Goal: Task Accomplishment & Management: Complete application form

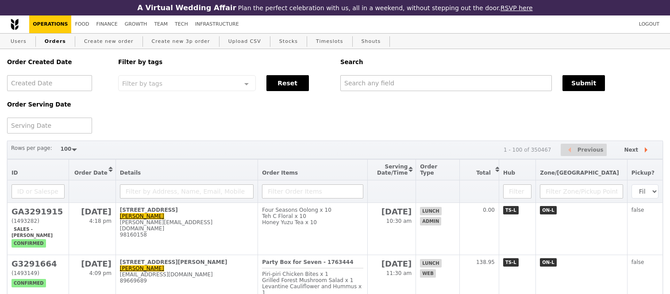
select select "100"
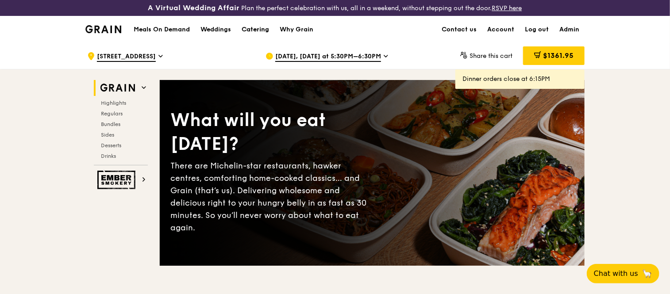
click at [251, 31] on div "Catering" at bounding box center [254, 29] width 27 height 27
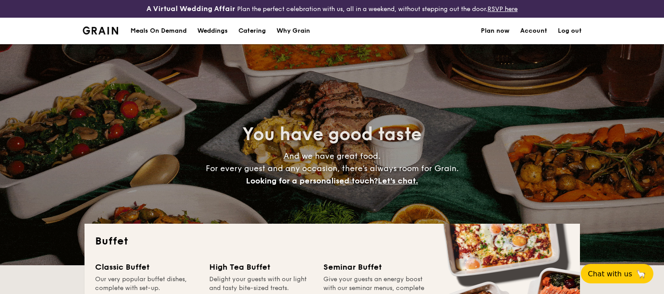
select select
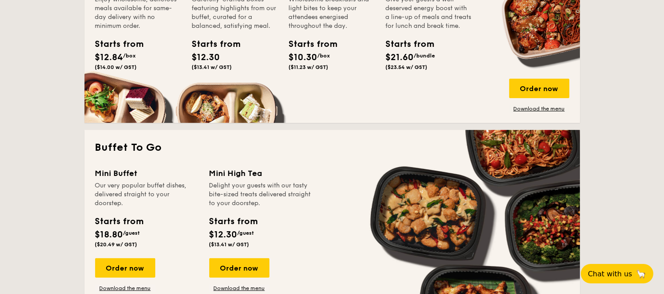
scroll to position [484, 0]
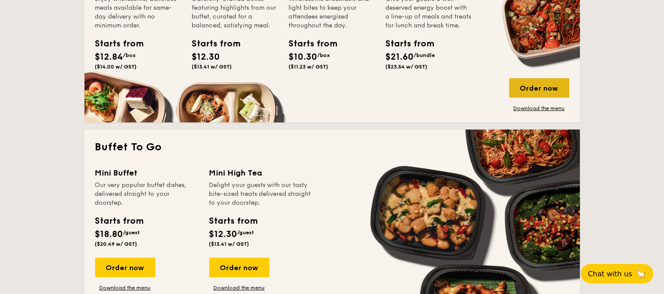
click at [540, 91] on div "Order now" at bounding box center [539, 87] width 60 height 19
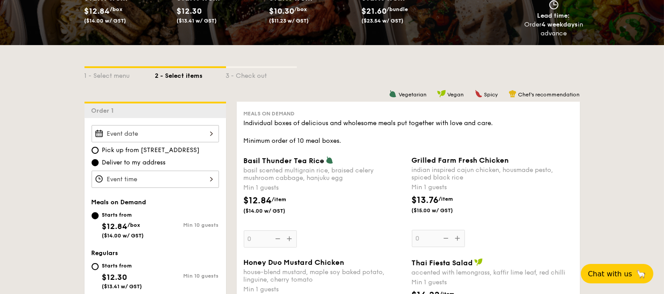
scroll to position [166, 0]
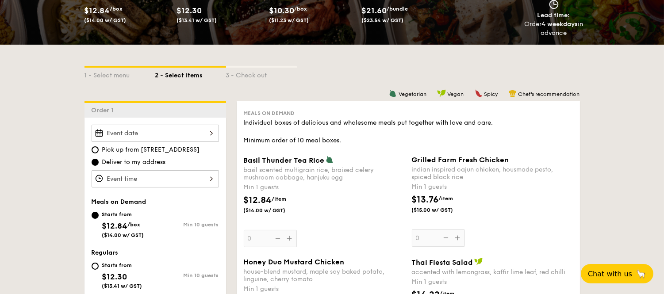
click at [202, 133] on div at bounding box center [155, 133] width 127 height 17
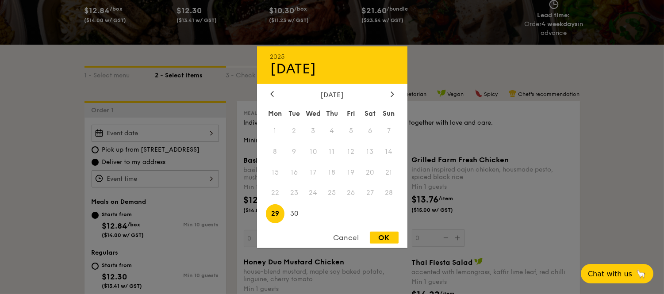
click at [351, 241] on div "Cancel" at bounding box center [346, 238] width 43 height 12
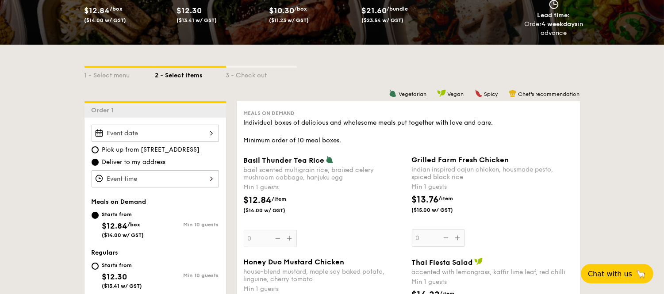
scroll to position [0, 0]
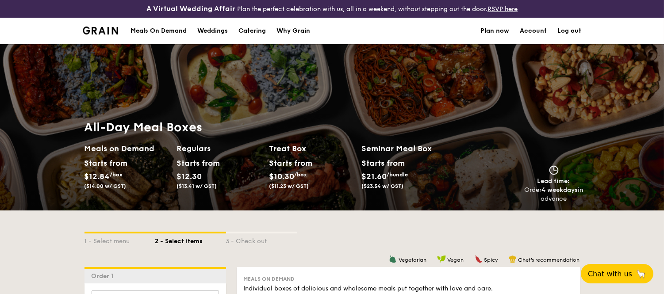
click at [165, 25] on div "Meals On Demand" at bounding box center [158, 31] width 56 height 27
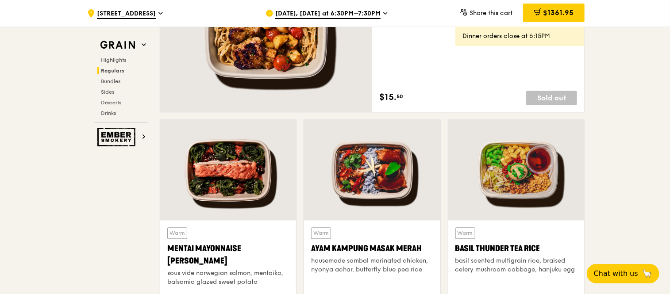
scroll to position [724, 0]
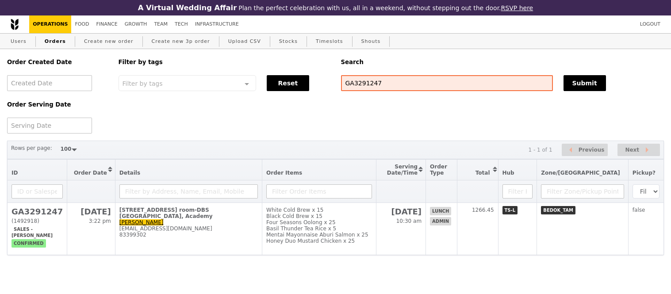
select select "100"
click at [373, 85] on input "GA3291247" at bounding box center [445, 83] width 211 height 16
paste input "3291670"
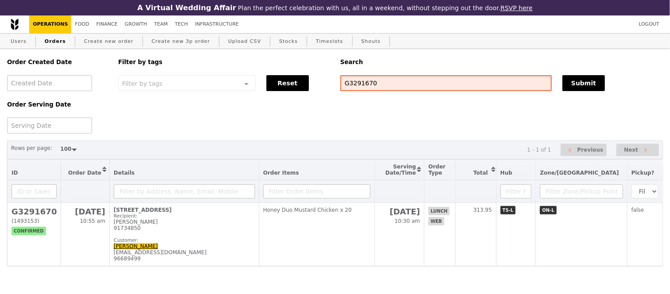
click at [354, 79] on input "G3291670" at bounding box center [445, 83] width 211 height 16
paste input "janice.phua@amd.com"
type input "janice.phua@amd.com"
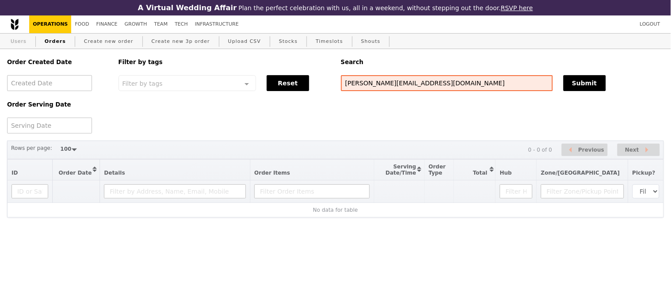
click at [16, 44] on link "Users" at bounding box center [18, 42] width 23 height 16
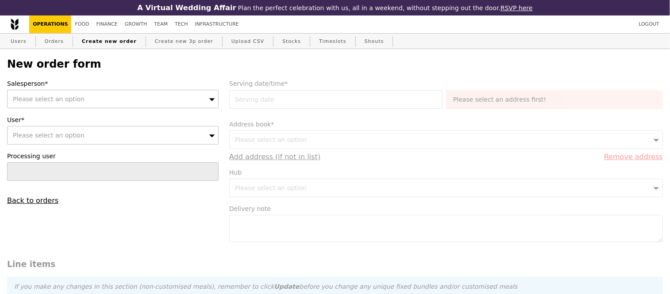
click at [105, 99] on div "Please select an option" at bounding box center [112, 99] width 211 height 19
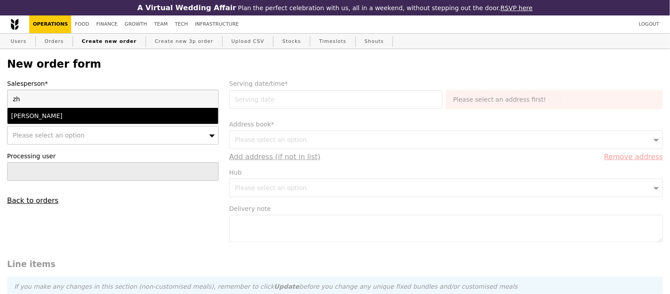
type input "zh"
click at [105, 117] on div "zhe yong" at bounding box center [87, 115] width 153 height 9
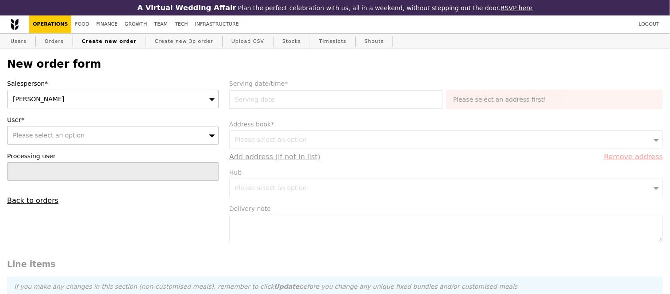
click at [63, 139] on span "Please select an option" at bounding box center [49, 135] width 72 height 7
type input "janice.phua@amd.com"
type input "Confirm"
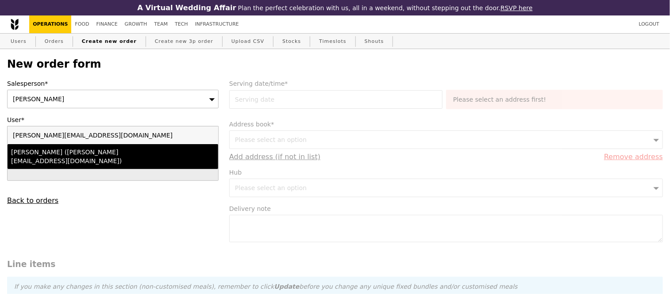
type input "janice.phua@amd.com"
click at [79, 157] on div "Janice Phua (janice.phua@amd.com)" at bounding box center [87, 157] width 153 height 18
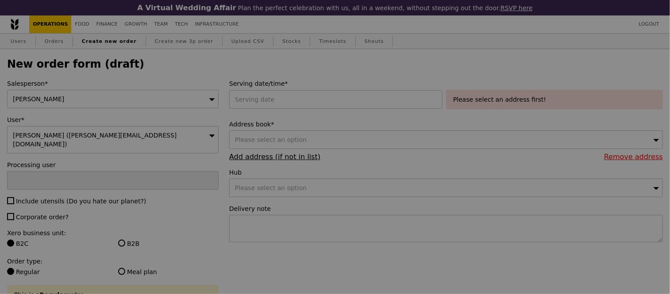
type input "Confirm"
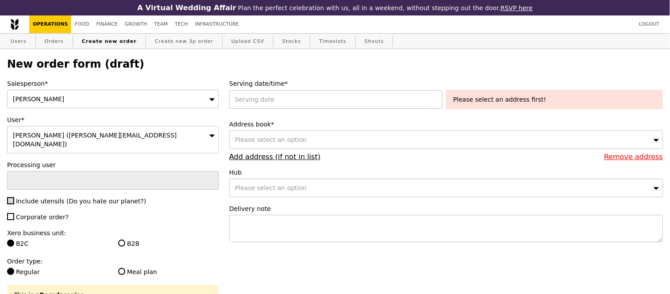
click at [11, 197] on input "Include utensils (Do you hate our planet?)" at bounding box center [10, 200] width 7 height 7
checkbox input "true"
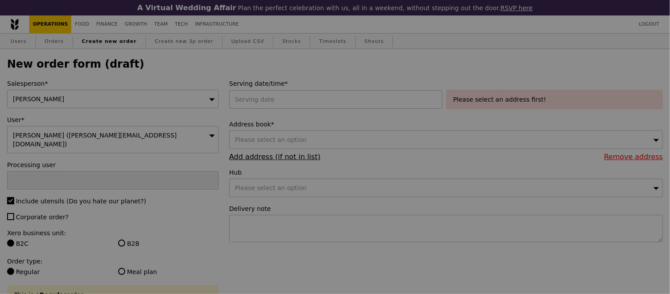
type input "Confirm"
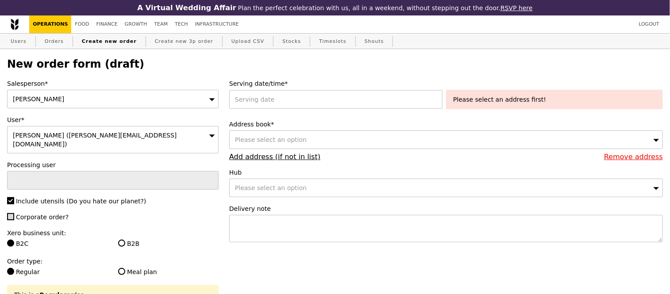
click at [9, 213] on input "Corporate order?" at bounding box center [10, 216] width 7 height 7
checkbox input "true"
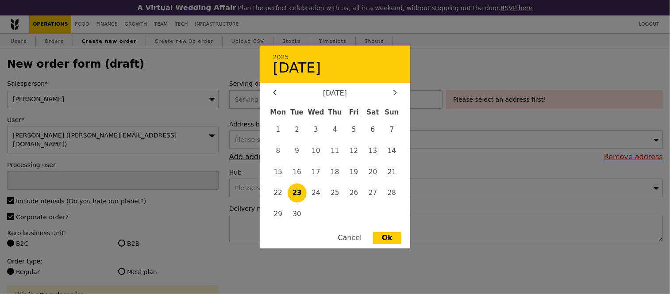
click at [273, 106] on div "2025 September 23 September 2025 Mon Tue Wed Thu Fri Sat Sun 1 2 3 4 5 6 7 8 9 …" at bounding box center [337, 99] width 217 height 19
click at [281, 213] on span "29" at bounding box center [277, 214] width 19 height 19
type input "29 Sep 2025"
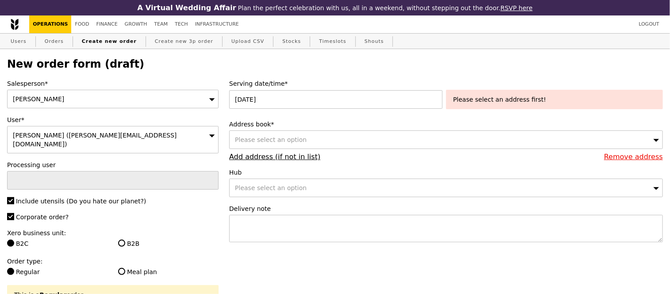
click at [269, 142] on span "Please select an option" at bounding box center [271, 139] width 72 height 7
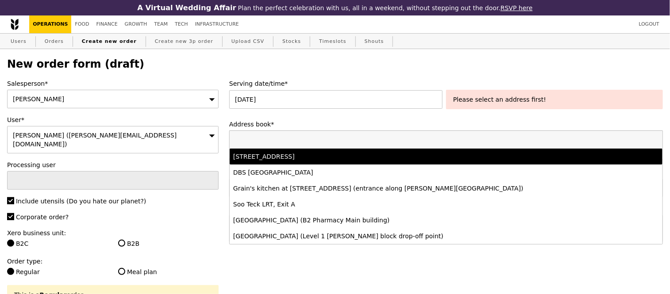
click at [295, 159] on div "5 Changi Business Park Vista, #AMD -, Singapore 486040" at bounding box center [392, 156] width 319 height 9
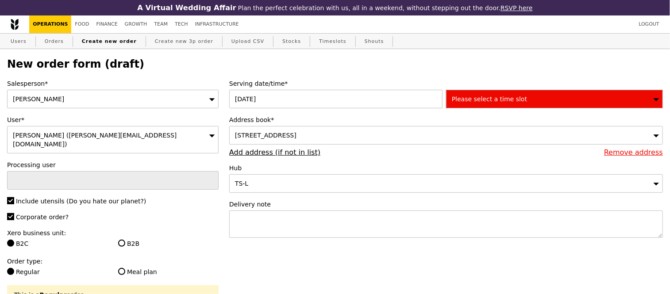
click at [478, 98] on span "Please select a time slot" at bounding box center [489, 99] width 75 height 7
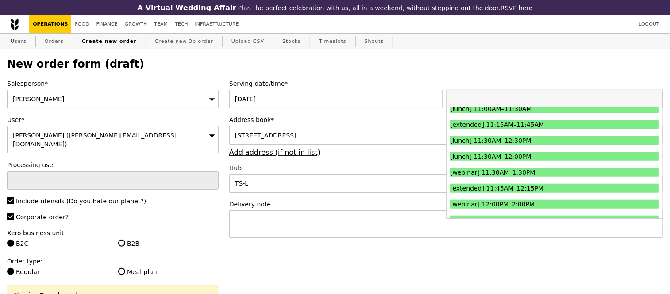
scroll to position [312, 0]
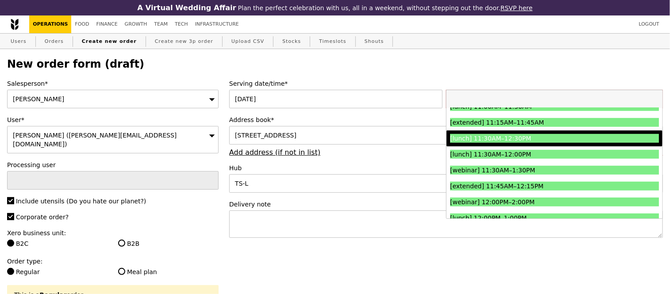
click at [542, 138] on div "[lunch] 11:30AM–12:30PM" at bounding box center [528, 138] width 157 height 9
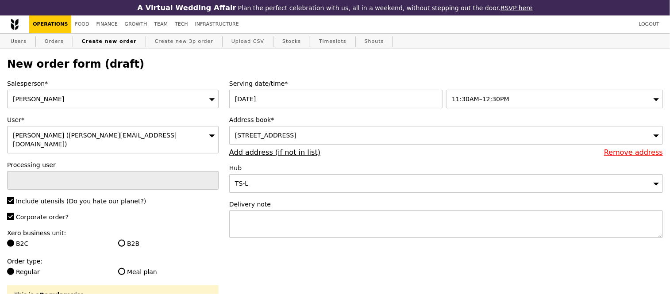
type input "Confirm"
click at [281, 218] on textarea at bounding box center [445, 224] width 433 height 27
paste textarea "Address: AMD @ 5 Changi Business Park Vista"
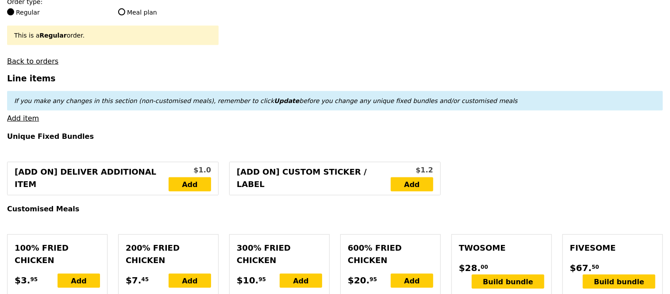
scroll to position [261, 0]
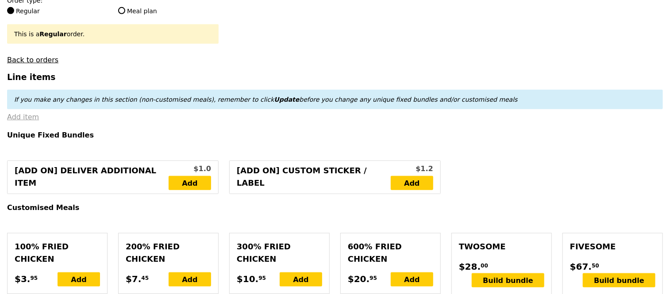
type textarea "Address: AMD @ 5 Changi Business Park Vista"
click at [16, 115] on link "Add item" at bounding box center [23, 117] width 32 height 8
type input "Confirm"
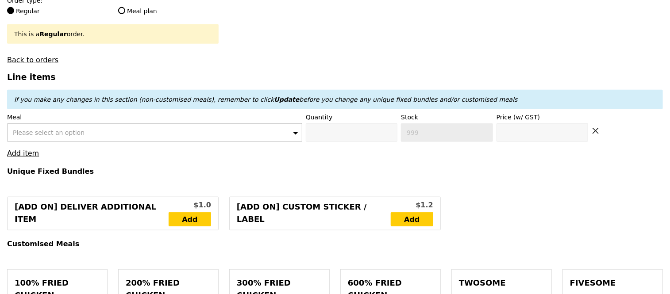
click at [178, 127] on div "Please select an option" at bounding box center [154, 132] width 295 height 19
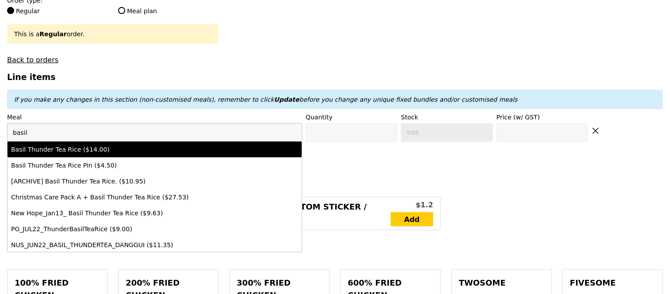
type input "basil"
click at [157, 148] on div "Basil Thunder Tea Rice ($14.00)" at bounding box center [118, 149] width 215 height 9
type input "Confirm anyway"
type input "0"
type input "498"
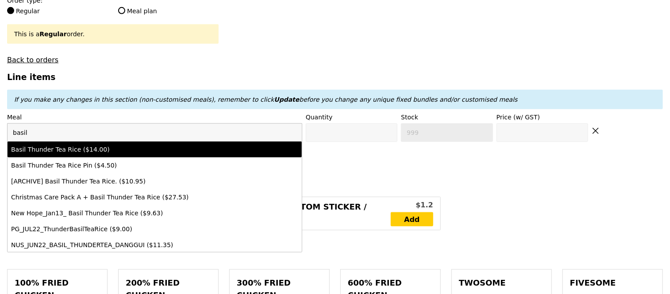
type input "14.0"
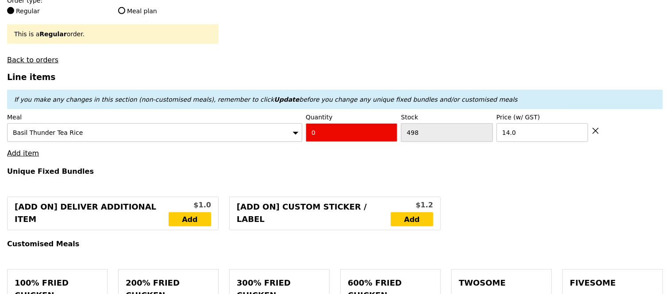
click at [335, 135] on input "0" at bounding box center [352, 132] width 92 height 19
type input "Confirm"
type input "1"
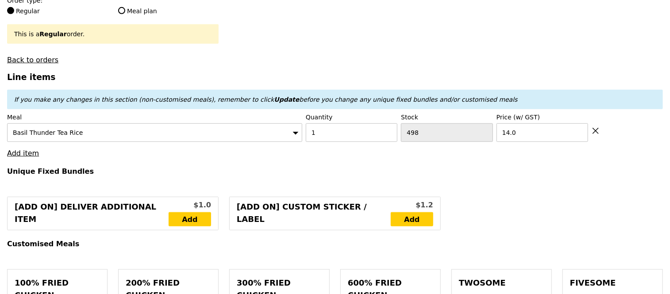
type input "Loading..."
type input "14.00"
type input "11.93"
type input "13.00"
type input "27.00"
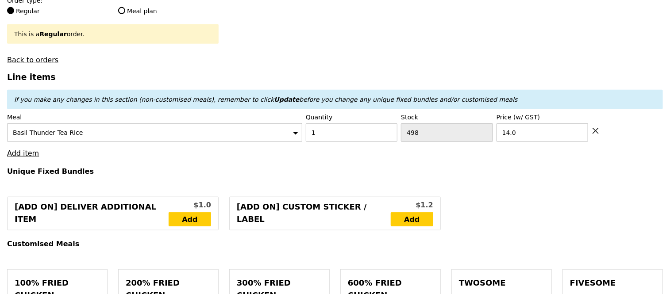
type input "Confirm"
click at [27, 156] on link "Add item" at bounding box center [23, 153] width 32 height 8
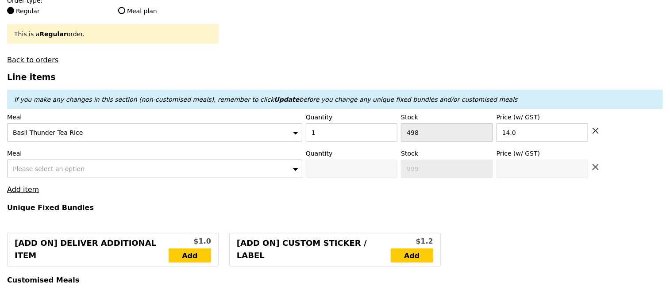
click at [37, 169] on span "Please select an option" at bounding box center [49, 168] width 72 height 7
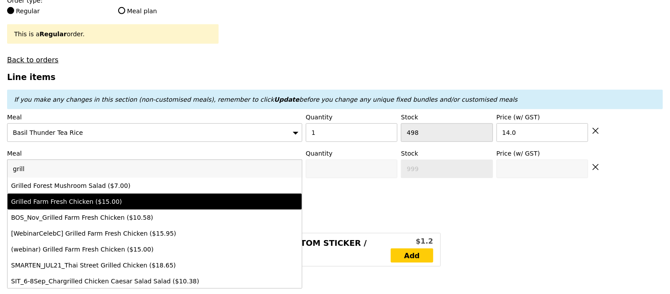
type input "grill"
click at [64, 203] on div "Grilled Farm Fresh Chicken ($15.00)" at bounding box center [118, 201] width 215 height 9
type input "Confirm anyway"
type input "0"
type input "485"
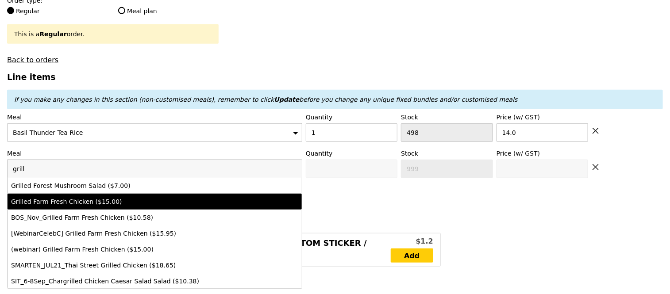
type input "15.0"
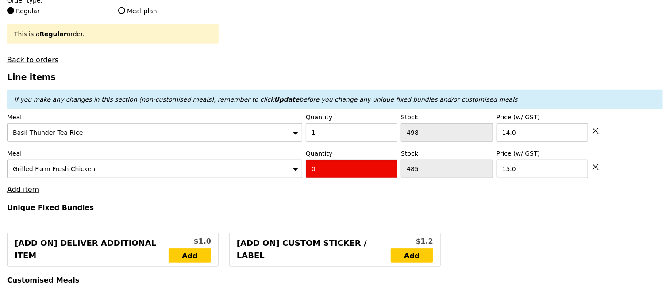
click at [338, 167] on input "0" at bounding box center [352, 169] width 92 height 19
type input "Confirm"
type input "3"
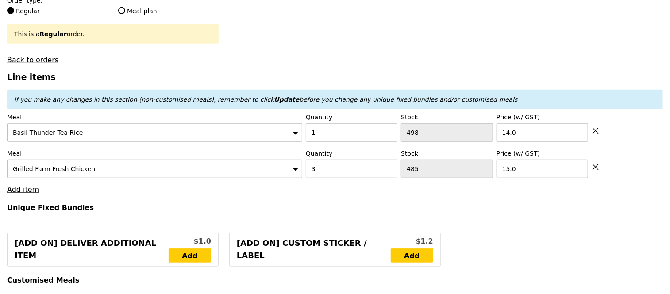
type input "Loading..."
type input "59.00"
type input "7.80"
type input "8.50"
type input "67.50"
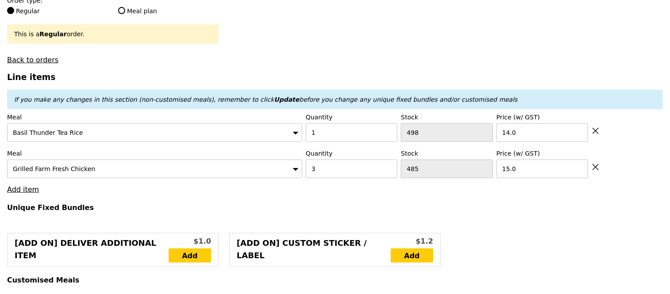
type input "Confirm"
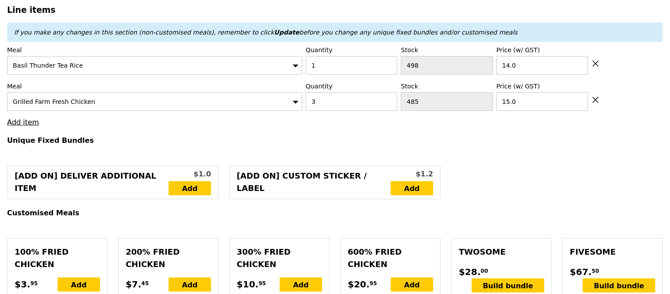
scroll to position [329, 0]
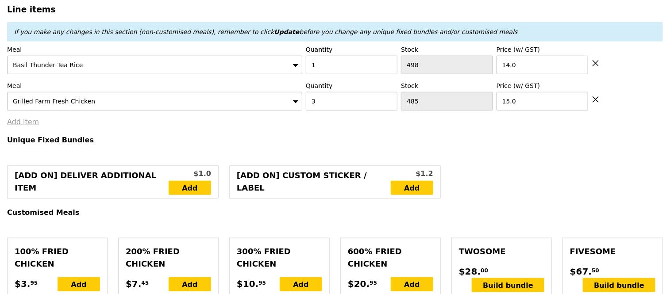
click at [16, 123] on link "Add item" at bounding box center [23, 122] width 32 height 8
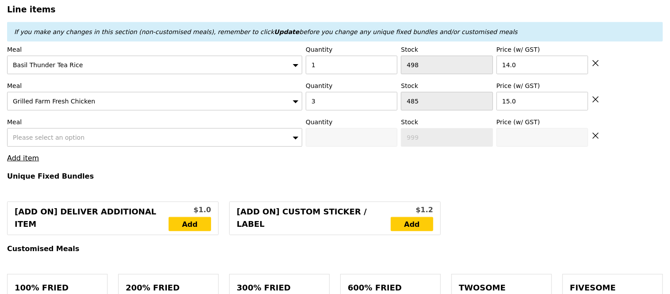
click at [46, 135] on span "Please select an option" at bounding box center [49, 137] width 72 height 7
type input "menta"
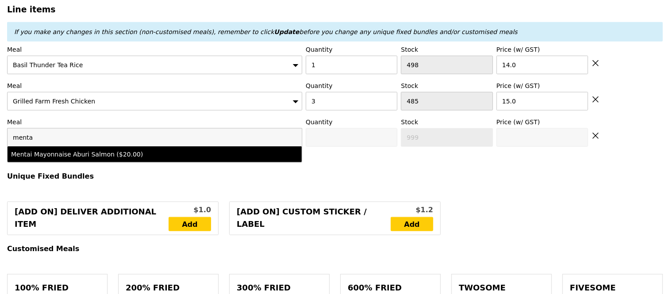
click at [56, 152] on div "Mentai Mayonnaise Aburi Salmon ($20.00)" at bounding box center [118, 154] width 215 height 9
type input "Confirm anyway"
type input "0"
type input "500"
type input "20.0"
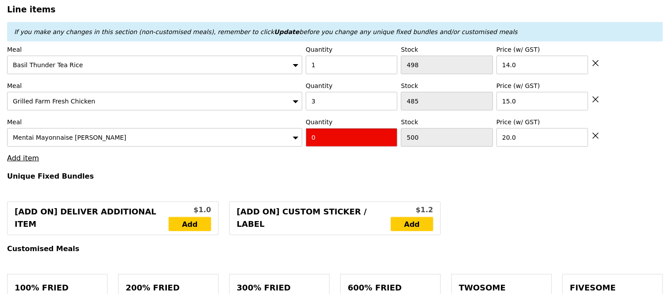
click at [332, 138] on input "0" at bounding box center [352, 137] width 92 height 19
type input "Confirm"
type input "1"
type input "Loading..."
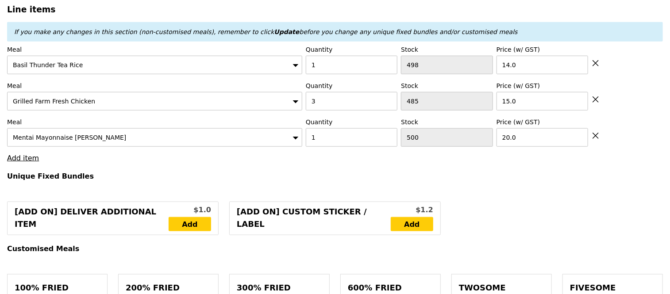
type input "79.00"
type input "5.96"
type input "6.50"
type input "85.50"
type input "Confirm"
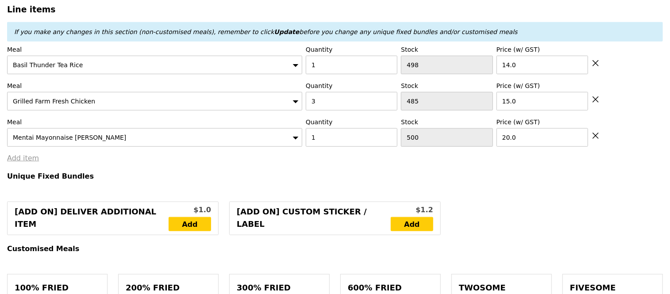
click at [20, 155] on link "Add item" at bounding box center [23, 158] width 32 height 8
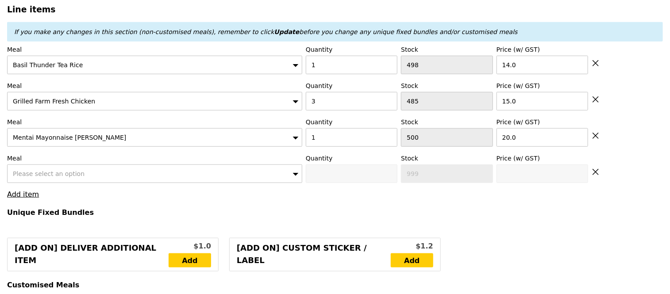
click at [34, 173] on span "Please select an option" at bounding box center [49, 173] width 72 height 7
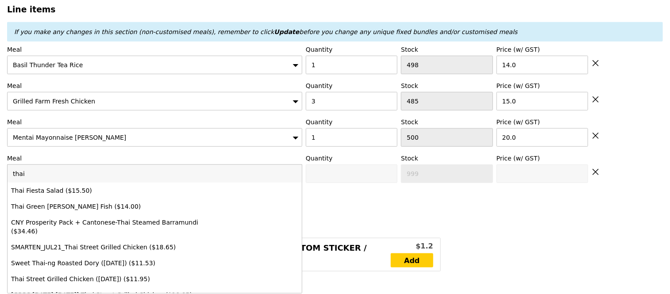
type input "thai"
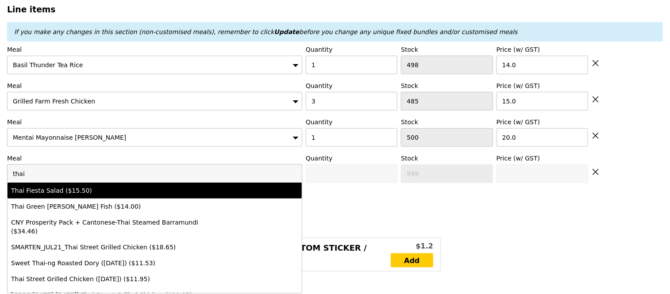
click at [48, 186] on div "Thai Fiesta Salad ($15.50)" at bounding box center [118, 190] width 215 height 9
type input "Confirm anyway"
type input "0"
type input "500"
type input "15.5"
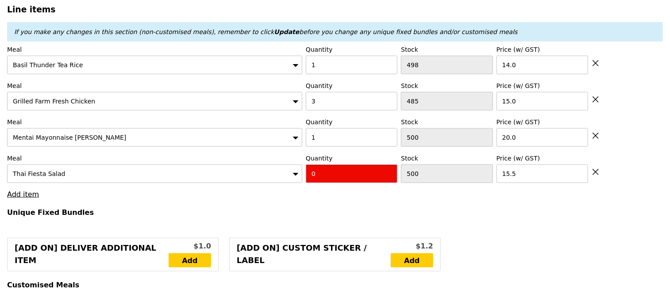
click at [321, 171] on input "0" at bounding box center [352, 174] width 92 height 19
type input "Confirm"
type input "3"
type input "Loading..."
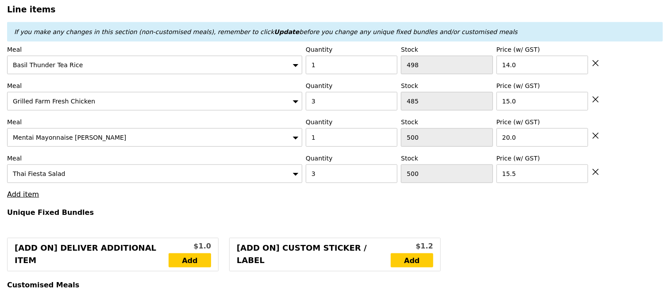
type input "125.50"
type input "3.62"
type input "3.95"
type input "129.45"
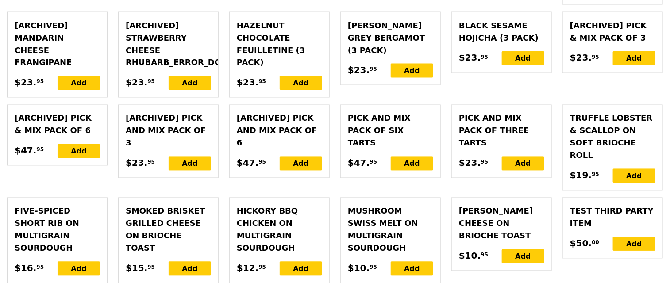
scroll to position [2400, 0]
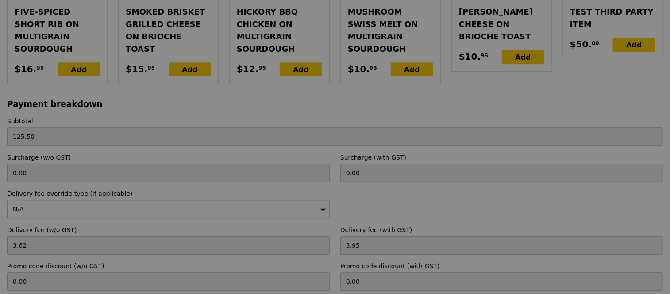
type input "Loading..."
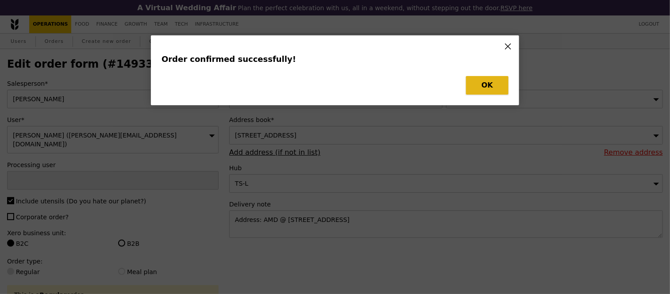
click at [485, 92] on button "OK" at bounding box center [487, 85] width 42 height 19
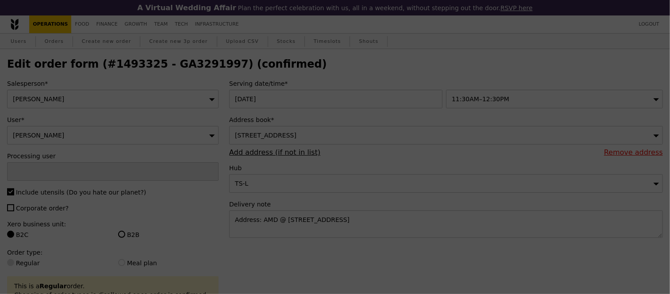
type input "Jhoana Castillo"
type input "Loading..."
checkbox input "false"
type input "3"
type input "15.50"
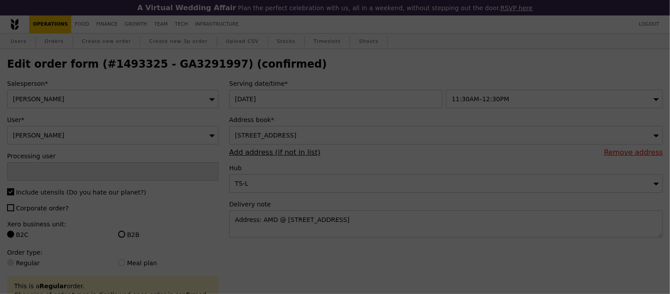
type input "1"
type input "500"
type input "20.00"
type input "3"
type input "485"
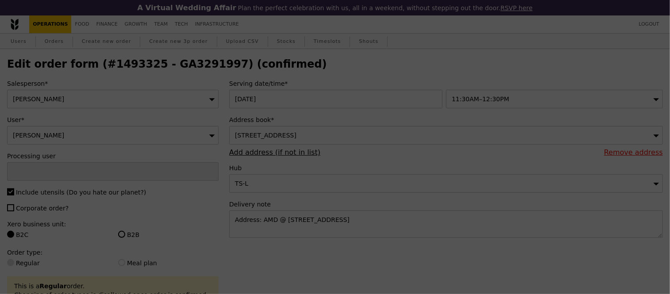
type input "15.00"
type input "1"
type input "14.00"
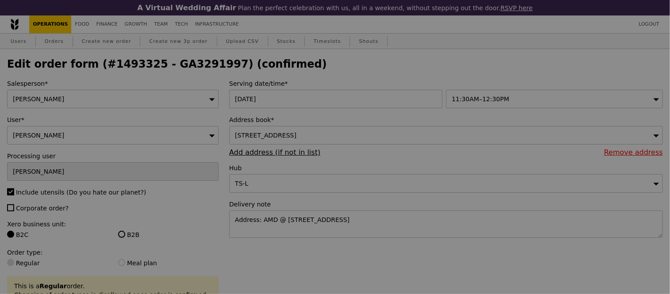
type input "497"
type input "499"
type input "482"
type input "497"
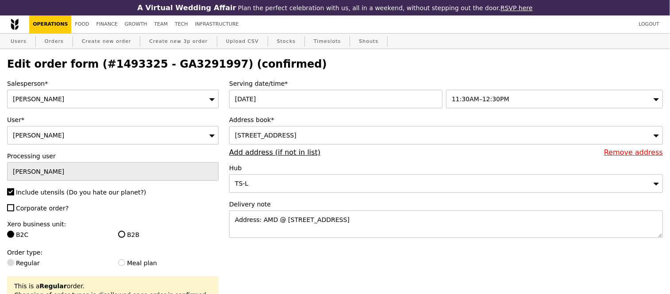
click at [177, 67] on h2 "Edit order form (#1493325 - GA3291997) (confirmed)" at bounding box center [334, 64] width 655 height 12
copy h2 "GA3291997"
click at [57, 42] on link "Orders" at bounding box center [54, 42] width 26 height 16
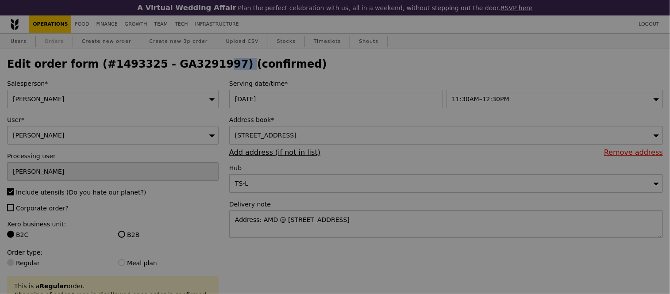
type input "Update"
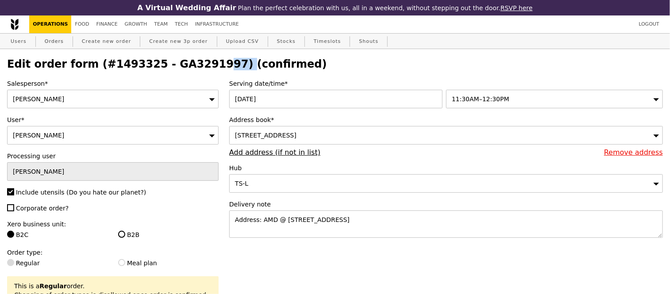
select select "100"
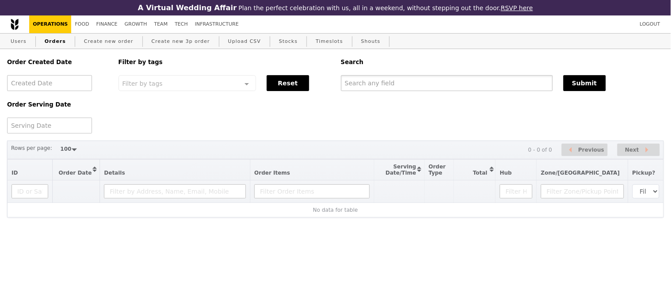
click at [366, 87] on input "text" at bounding box center [447, 83] width 212 height 16
paste input "GA3291997"
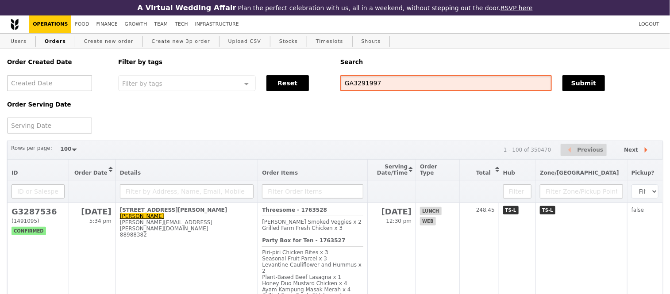
type input "GA3291997"
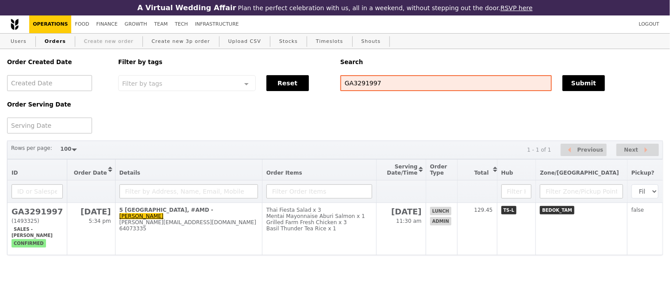
click at [92, 42] on link "Create new order" at bounding box center [108, 42] width 57 height 16
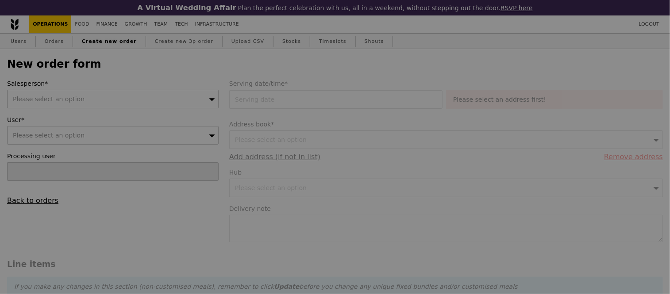
type input "Confirm"
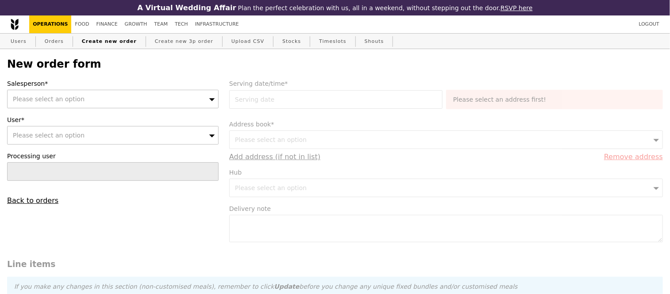
click at [90, 100] on div "Please select an option" at bounding box center [112, 99] width 211 height 19
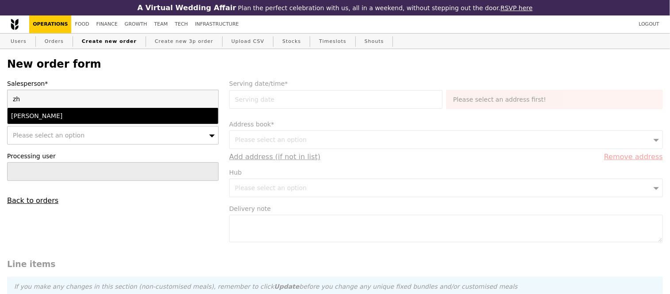
type input "zh"
click at [95, 114] on div "zhe yong" at bounding box center [87, 115] width 153 height 9
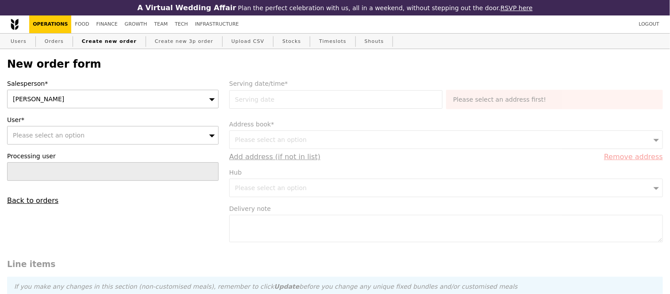
click at [100, 138] on div "Please select an option" at bounding box center [112, 135] width 211 height 19
type input "janice.phua@amd.com"
type input "Confirm"
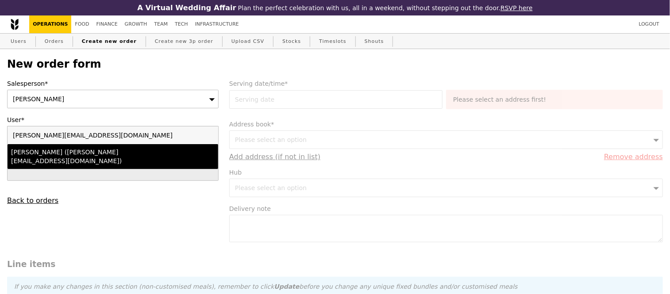
type input "janice.phua@amd.com"
click at [117, 158] on div "Janice Phua (janice.phua@amd.com)" at bounding box center [87, 157] width 153 height 18
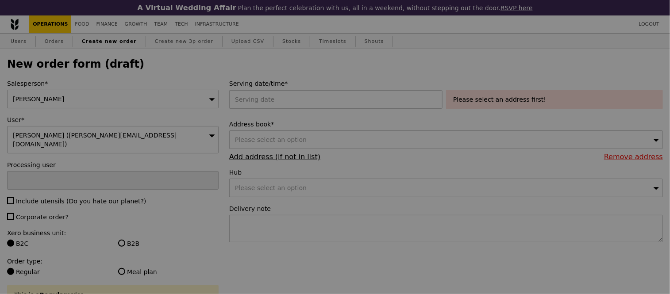
type input "Confirm"
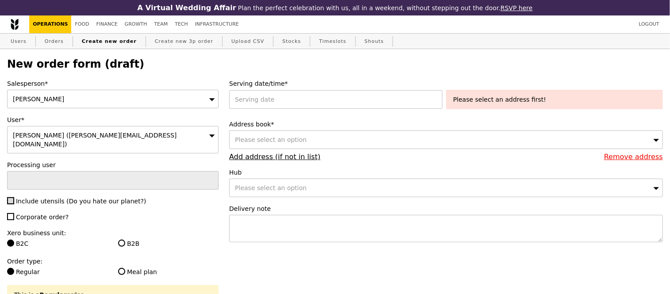
click at [9, 197] on input "Include utensils (Do you hate our planet?)" at bounding box center [10, 200] width 7 height 7
checkbox input "true"
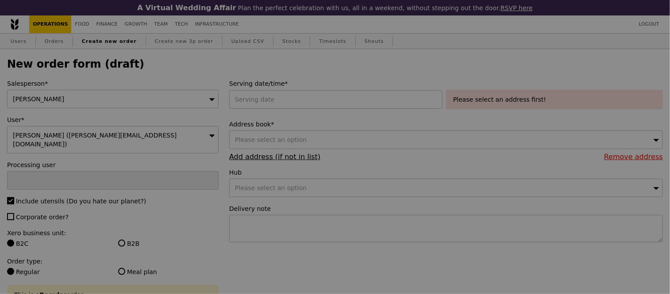
type input "Confirm"
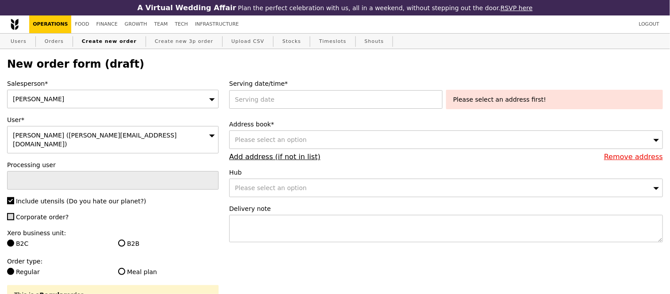
click at [9, 213] on input "Corporate order?" at bounding box center [10, 216] width 7 height 7
checkbox input "true"
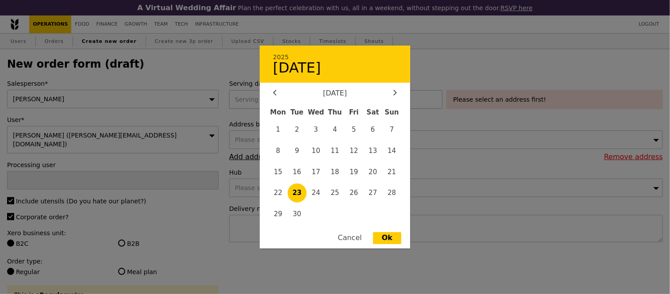
click at [265, 103] on div "2025 September 23 September 2025 Mon Tue Wed Thu Fri Sat Sun 1 2 3 4 5 6 7 8 9 …" at bounding box center [337, 99] width 217 height 19
click at [299, 209] on span "30" at bounding box center [296, 214] width 19 height 19
type input "30 Sep 2025"
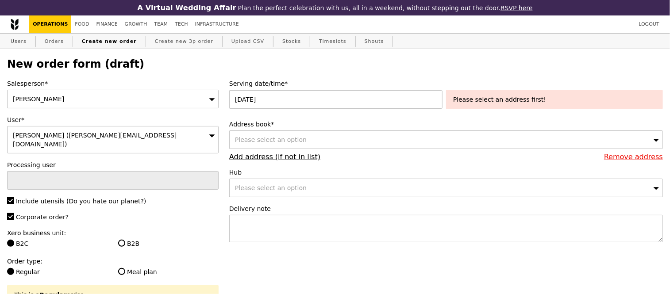
click at [293, 142] on span "Please select an option" at bounding box center [271, 139] width 72 height 7
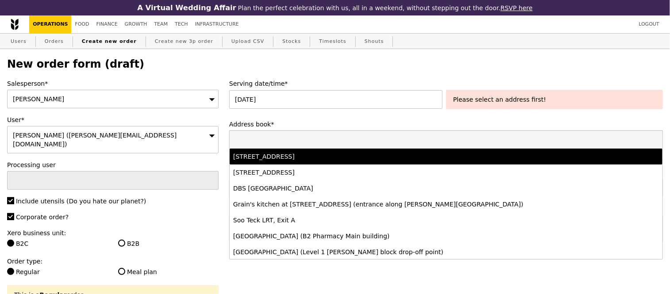
click at [293, 159] on div "5 Changi Business Park Vista, #AMD -, Singapore 486040" at bounding box center [392, 156] width 319 height 9
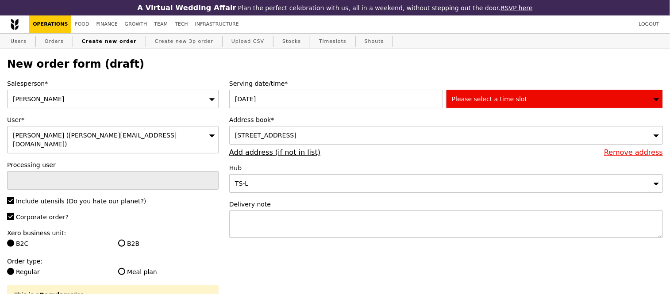
type input "Confirm"
click at [282, 231] on textarea at bounding box center [445, 224] width 433 height 27
paste textarea "Address: AMD @ 5 Changi Business Park Vista"
type textarea "Address: AMD @ 5 Changi Business Park Vista"
click at [472, 99] on span "Please select a time slot" at bounding box center [489, 99] width 75 height 7
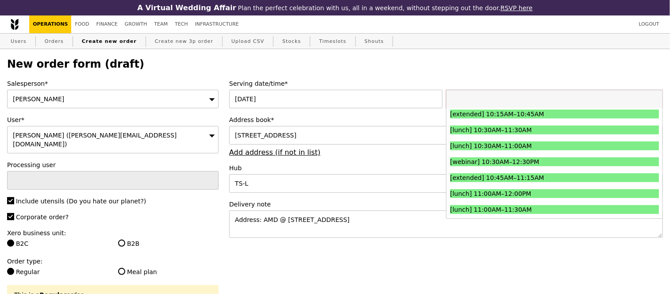
scroll to position [209, 0]
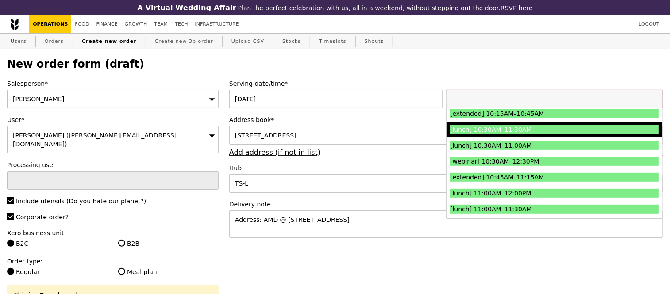
click at [498, 131] on div "[lunch] 10:30AM–11:30AM" at bounding box center [528, 129] width 157 height 9
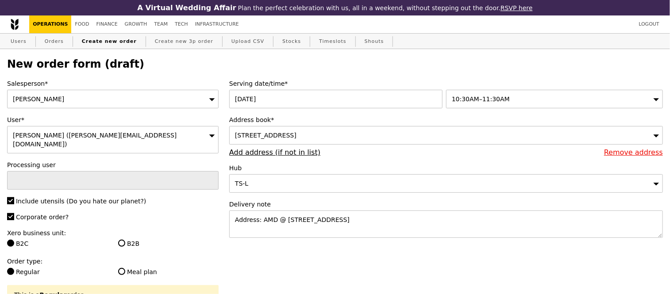
type input "Confirm"
click at [234, 225] on textarea "Address: AMD @ 5 Changi Business Park Vista" at bounding box center [445, 224] width 433 height 27
click at [243, 217] on textarea "Address: AMD @ 5 Changi Business Park Vista" at bounding box center [445, 224] width 433 height 27
paste textarea "deliver closer to 11:30AM if schedule allows"
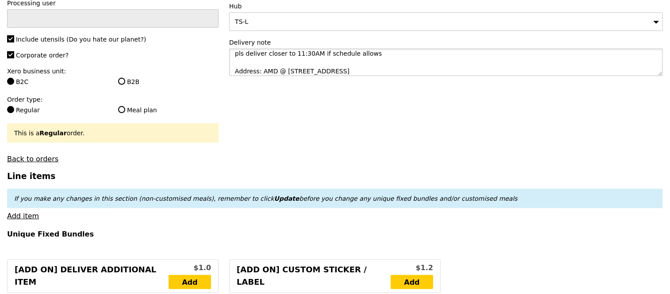
scroll to position [262, 0]
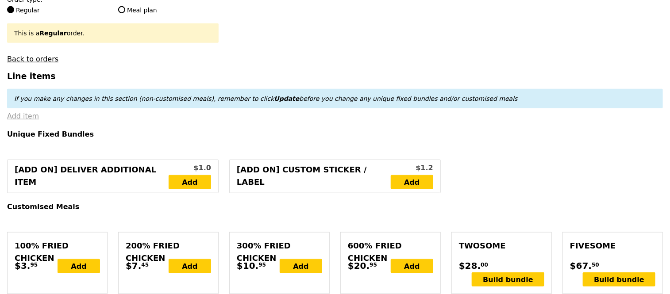
type textarea "pls deliver closer to 11:30AM if schedule allows Address: AMD @ 5 Changi Busine…"
click at [23, 114] on link "Add item" at bounding box center [23, 116] width 32 height 8
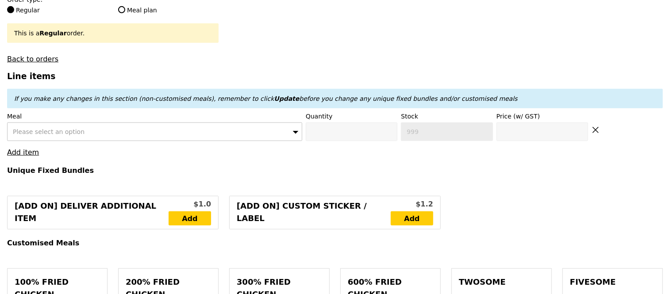
type input "Confirm"
click at [168, 129] on div "Please select an option" at bounding box center [154, 132] width 295 height 19
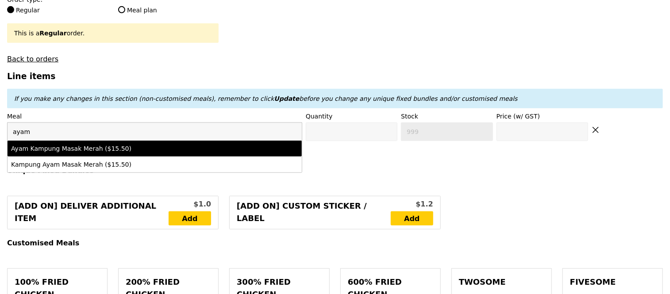
type input "ayam"
click at [172, 145] on div "Ayam Kampung Masak Merah ($15.50)" at bounding box center [118, 148] width 215 height 9
type input "Confirm anyway"
type input "0"
type input "499"
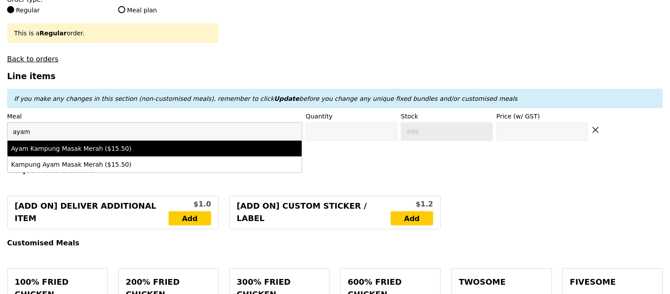
type input "15.5"
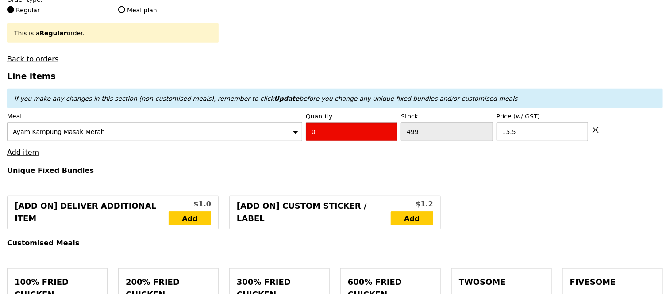
click at [333, 130] on input "0" at bounding box center [352, 132] width 92 height 19
type input "Confirm"
type input "1"
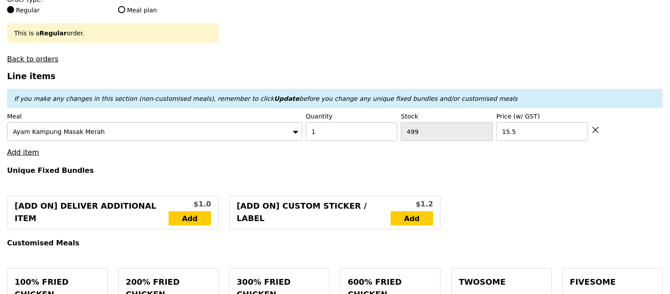
type input "Loading..."
type input "15.50"
type input "11.79"
type input "12.85"
type input "28.35"
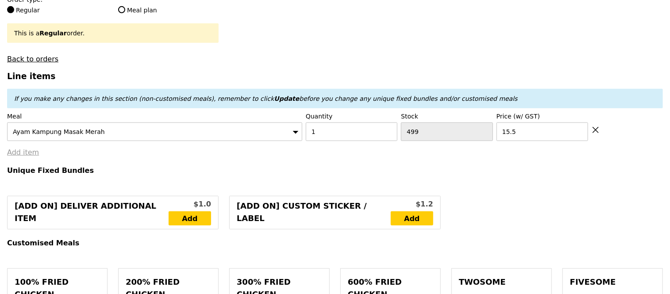
type input "Confirm"
click at [23, 154] on link "Add item" at bounding box center [23, 152] width 32 height 8
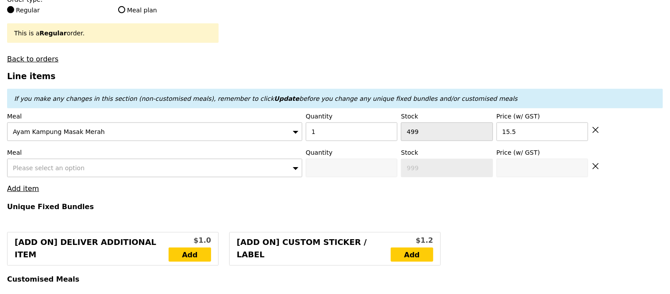
click at [38, 170] on span "Please select an option" at bounding box center [49, 168] width 72 height 7
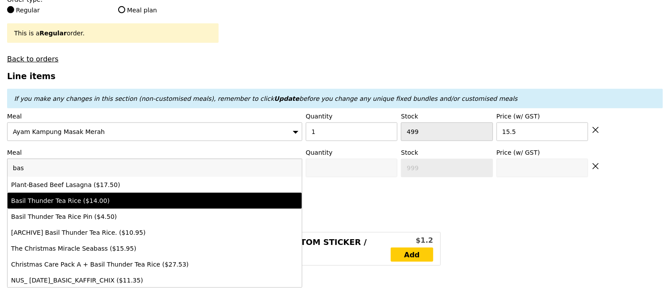
type input "bas"
click at [61, 199] on div "Basil Thunder Tea Rice ($14.00)" at bounding box center [118, 200] width 215 height 9
type input "Confirm anyway"
type input "0"
type input "498"
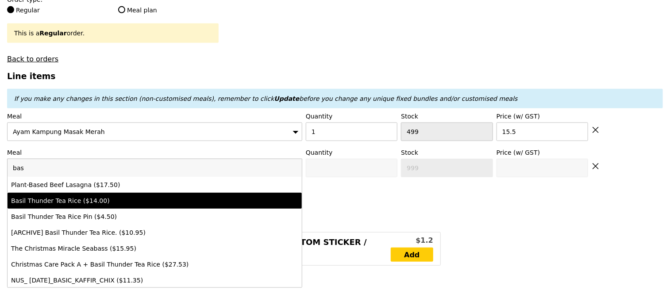
type input "14.0"
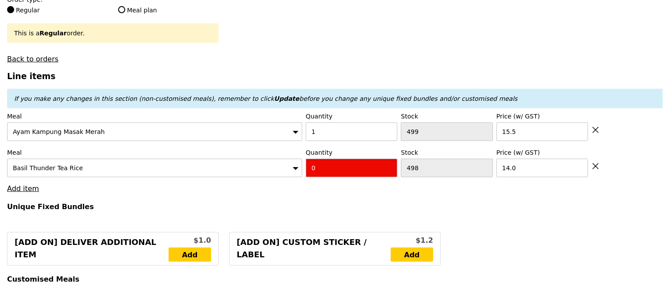
click at [329, 165] on input "0" at bounding box center [352, 168] width 92 height 19
type input "Confirm"
type input "1"
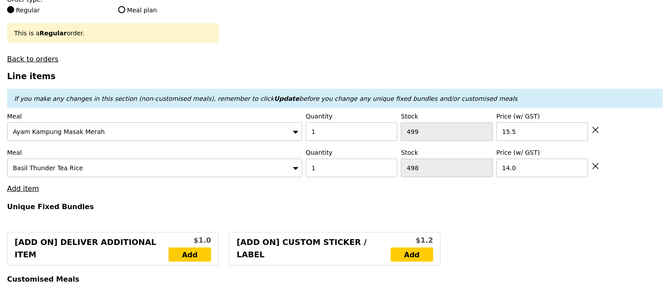
type input "Loading..."
type input "29.50"
type input "10.50"
type input "11.45"
type input "40.95"
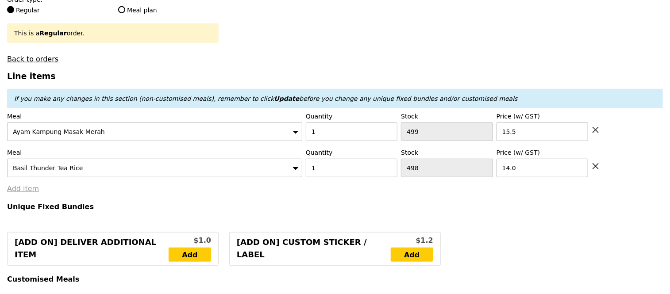
type input "Confirm"
click at [27, 186] on link "Add item" at bounding box center [23, 188] width 32 height 8
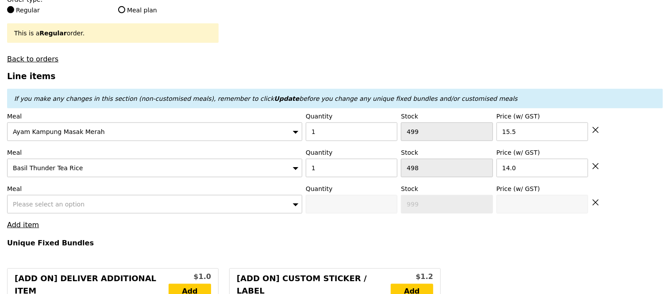
click at [53, 203] on span "Please select an option" at bounding box center [49, 204] width 72 height 7
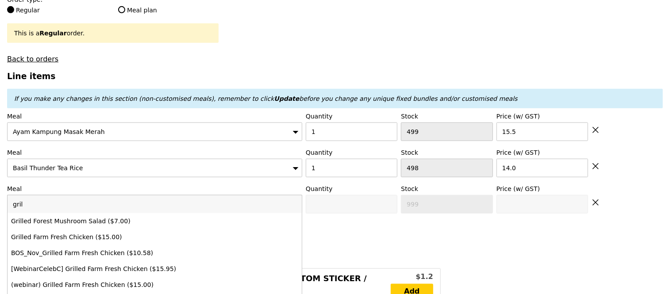
type input "grill"
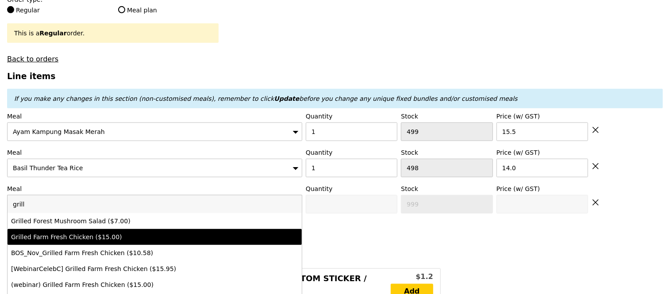
click at [78, 237] on div "Grilled Farm Fresh Chicken ($15.00)" at bounding box center [118, 237] width 215 height 9
type input "Confirm anyway"
type input "0"
type input "498"
type input "15.0"
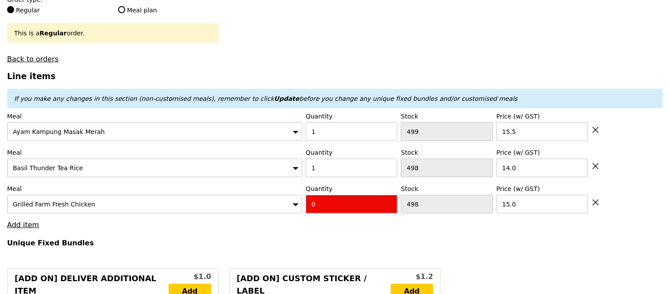
click at [329, 208] on input "0" at bounding box center [352, 204] width 92 height 19
type input "Confirm"
type input "1"
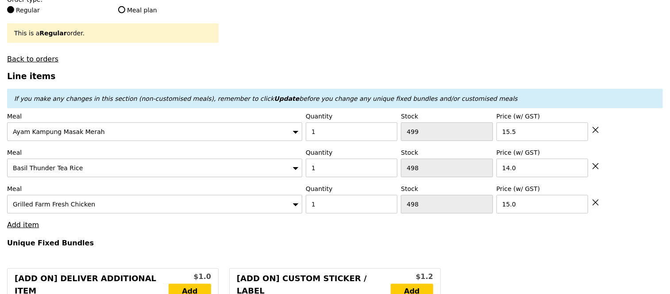
type input "Loading..."
type input "44.50"
type input "9.13"
type input "9.95"
type input "54.45"
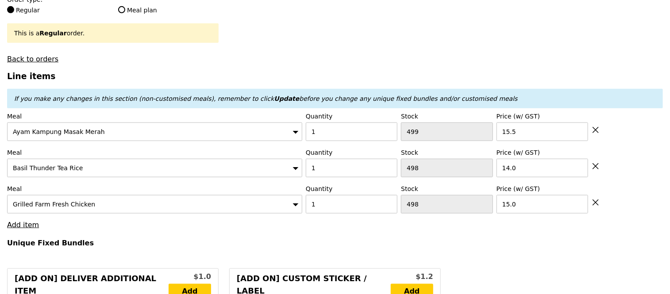
type input "Confirm"
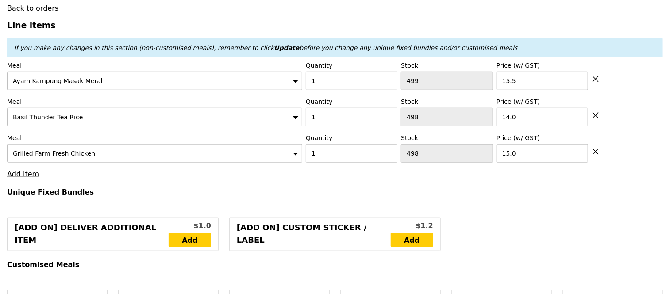
scroll to position [313, 0]
click at [11, 169] on link "Add item" at bounding box center [23, 173] width 32 height 8
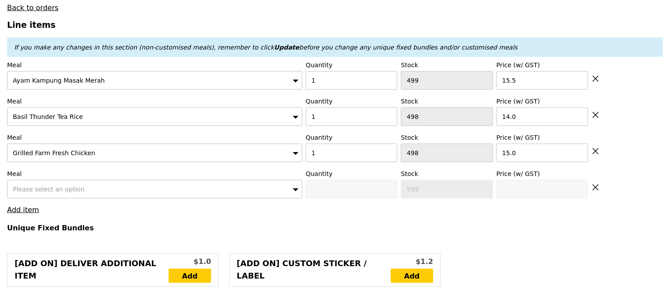
click at [38, 186] on span "Please select an option" at bounding box center [49, 189] width 72 height 7
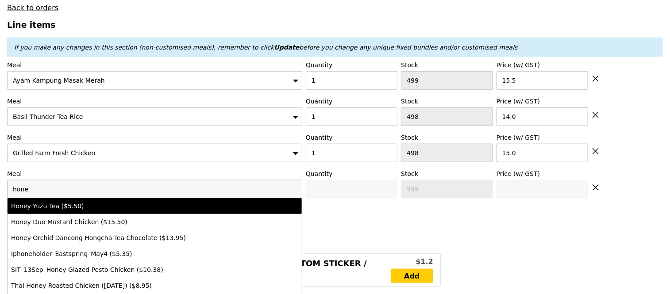
type input "hone"
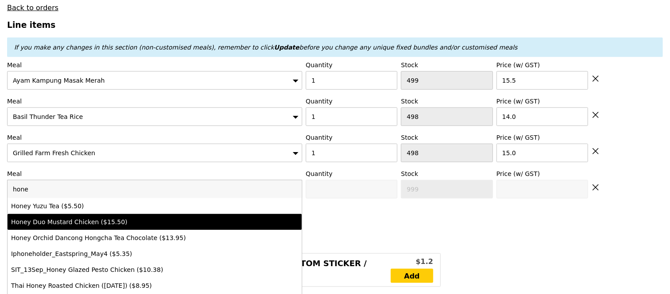
click at [60, 218] on div "Honey Duo Mustard Chicken ($15.50)" at bounding box center [118, 222] width 215 height 9
type input "Confirm anyway"
type input "0"
type input "482"
type input "15.5"
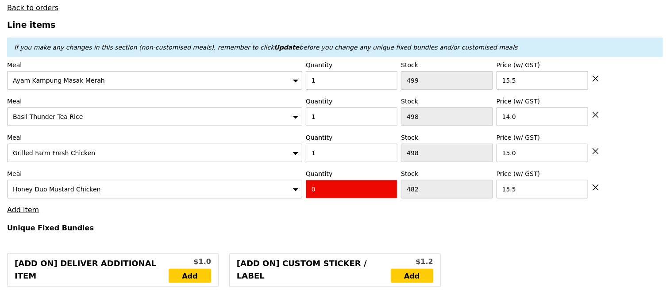
click at [337, 182] on input "0" at bounding box center [352, 189] width 92 height 19
type input "Confirm"
type input "1"
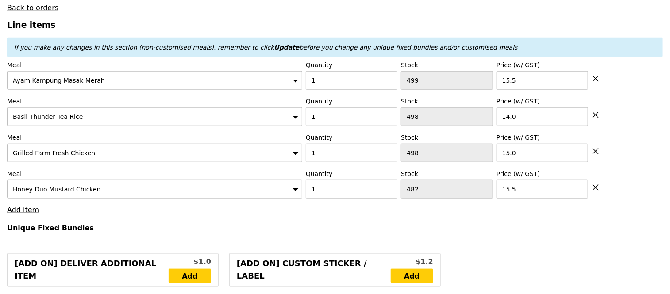
type input "Loading..."
type input "60.00"
type input "7.71"
type input "8.40"
type input "68.40"
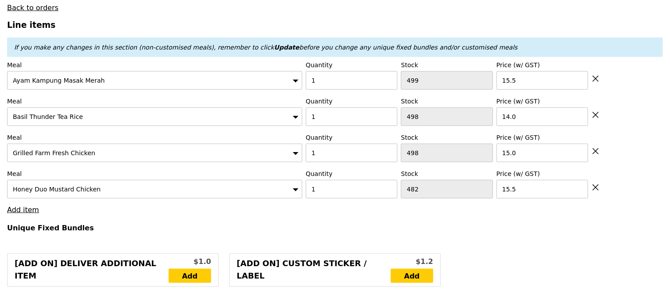
type input "Confirm"
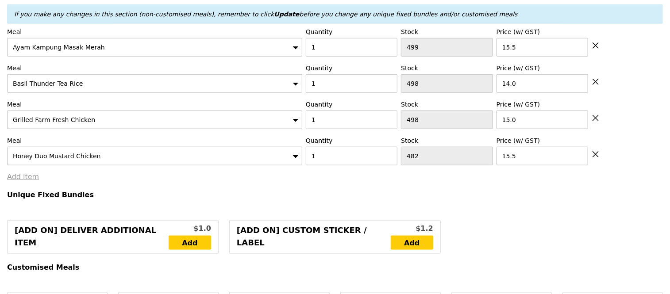
scroll to position [347, 0]
click at [18, 176] on link "Add item" at bounding box center [23, 176] width 32 height 8
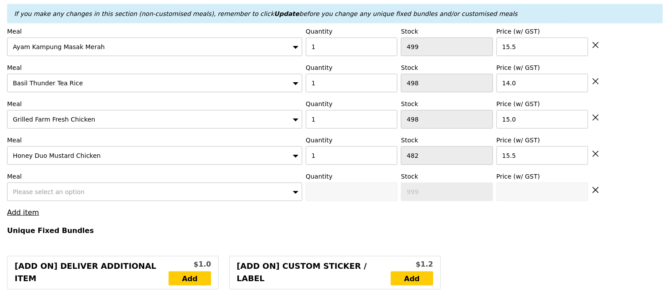
click at [44, 195] on div "Please select an option" at bounding box center [154, 192] width 295 height 19
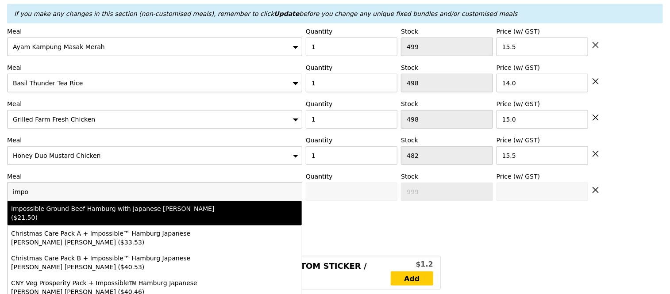
type input "impo"
click at [62, 209] on div "Impossible Ground Beef Hamburg with Japanese Curry ($21.50)" at bounding box center [118, 213] width 215 height 18
type input "Confirm anyway"
type input "0"
type input "500"
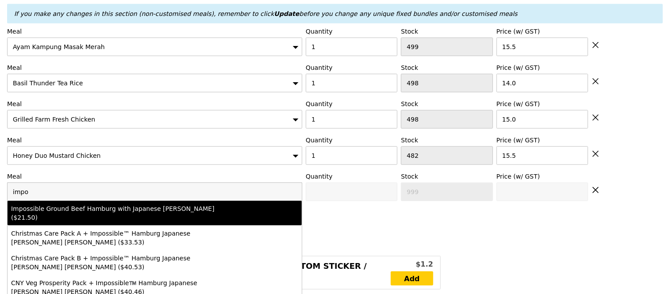
type input "21.5"
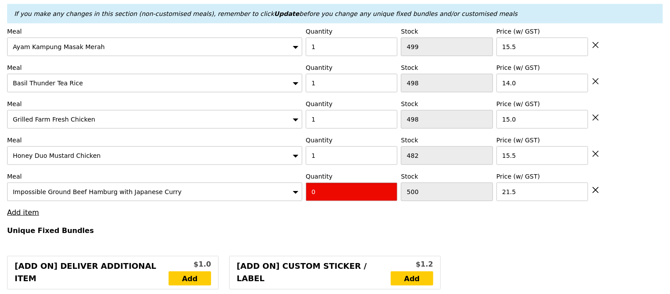
click at [329, 191] on input "0" at bounding box center [352, 192] width 92 height 19
type input "Confirm"
type input "1"
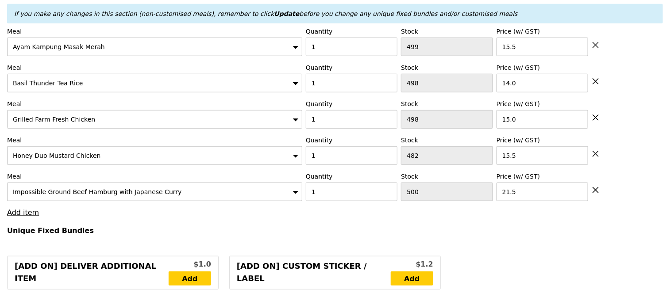
type input "Loading..."
type input "81.50"
type input "5.73"
type input "6.25"
type input "87.75"
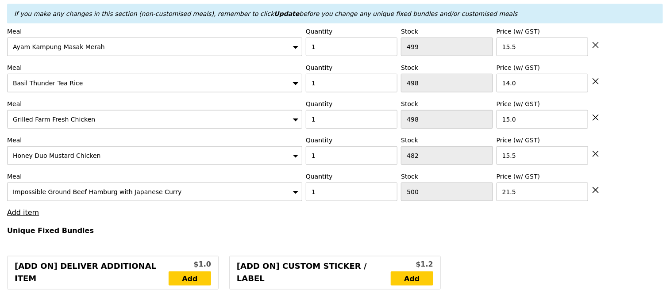
type input "Confirm"
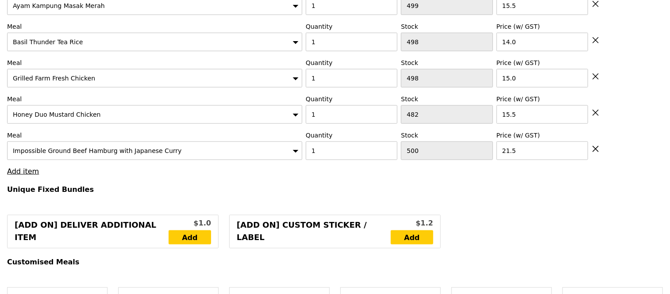
scroll to position [388, 0]
click at [26, 172] on link "Add item" at bounding box center [23, 171] width 32 height 8
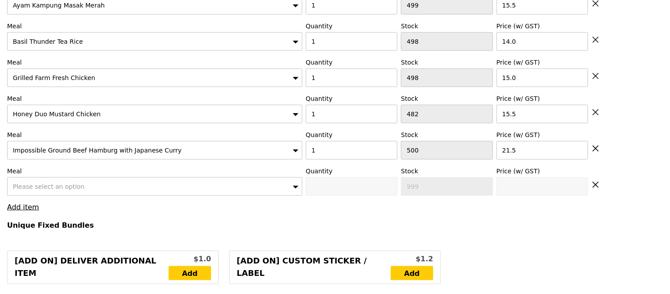
click at [32, 184] on span "Please select an option" at bounding box center [49, 186] width 72 height 7
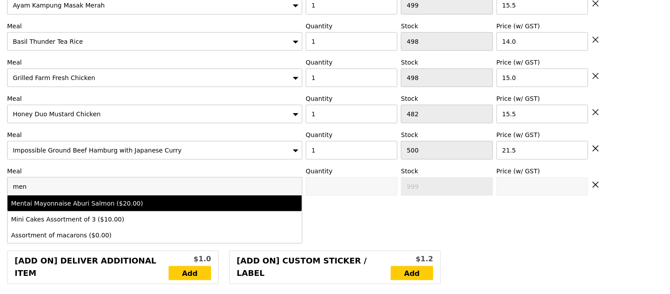
type input "men"
click at [50, 203] on div "Mentai Mayonnaise Aburi Salmon ($20.00)" at bounding box center [118, 203] width 215 height 9
type input "Confirm anyway"
type input "0"
type input "495"
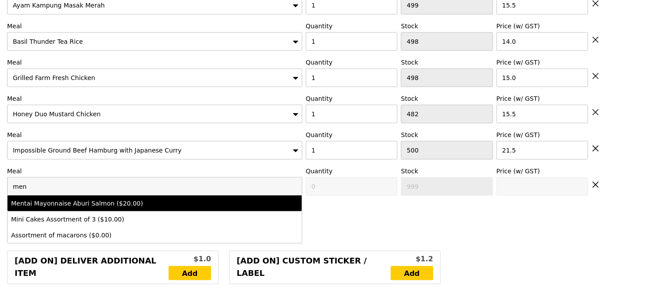
type input "20.0"
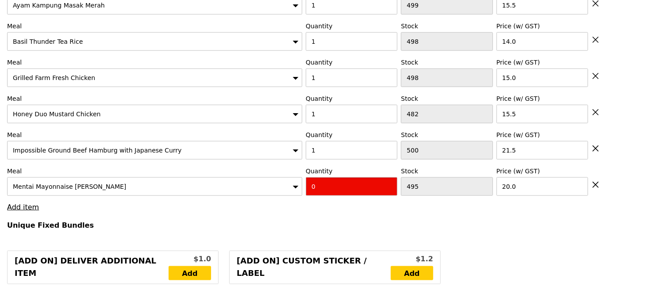
click at [326, 186] on input "0" at bounding box center [352, 186] width 92 height 19
type input "Confirm"
click at [326, 186] on input "1" at bounding box center [352, 186] width 92 height 19
type input "1"
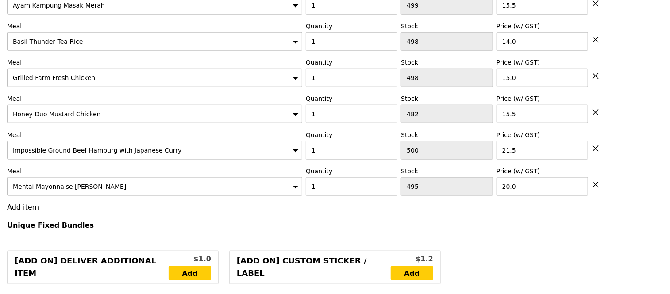
type input "Loading..."
type input "101.50"
type input "3.90"
type input "4.25"
type input "105.75"
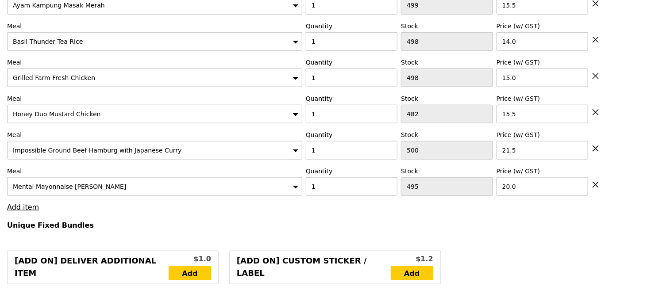
type input "Confirm"
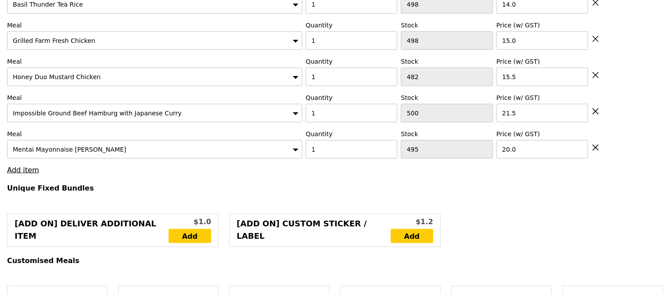
scroll to position [426, 0]
click at [18, 167] on link "Add item" at bounding box center [23, 169] width 32 height 8
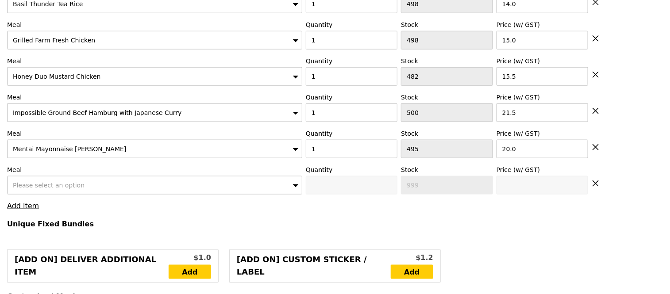
click at [31, 184] on span "Please select an option" at bounding box center [49, 185] width 72 height 7
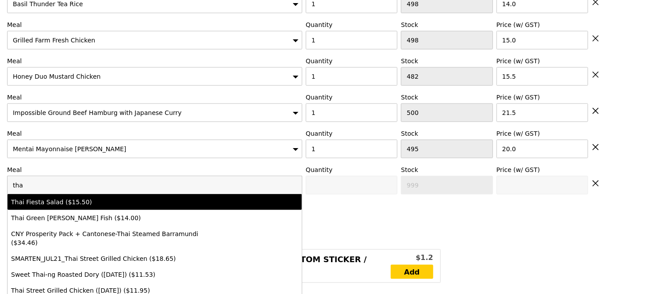
type input "tha"
click at [43, 202] on div "Thai Fiesta Salad ($15.50)" at bounding box center [118, 202] width 215 height 9
type input "Confirm anyway"
type input "0"
type input "498"
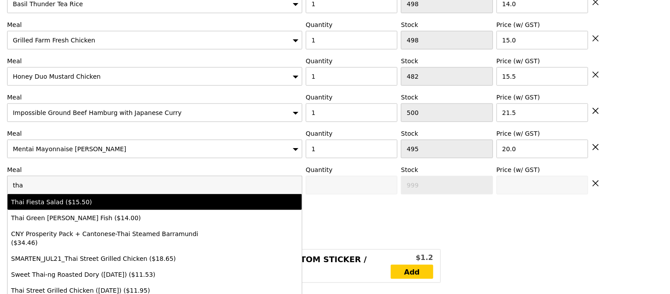
type input "15.5"
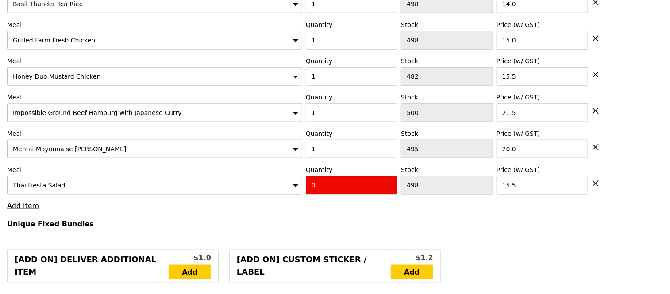
click at [332, 182] on input "0" at bounding box center [352, 185] width 92 height 19
type input "Confirm"
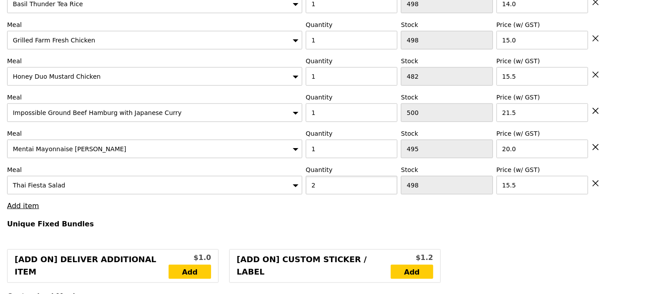
type input "2"
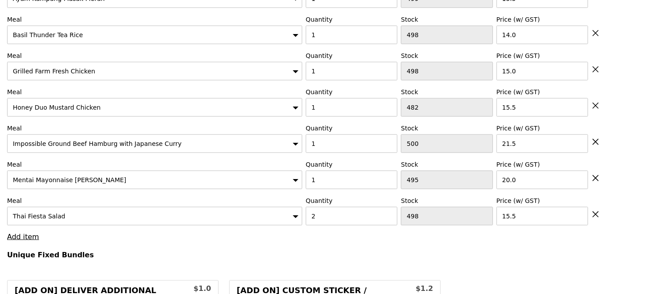
type input "Loading..."
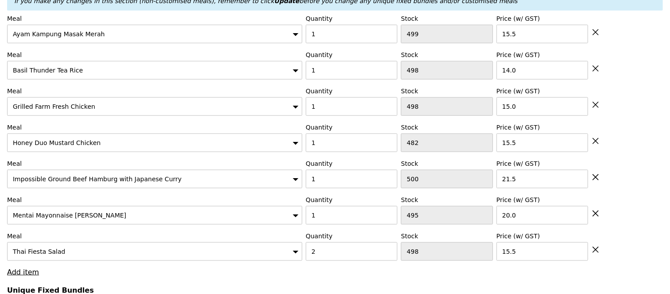
type input "132.50"
type input "3.62"
type input "3.95"
type input "136.45"
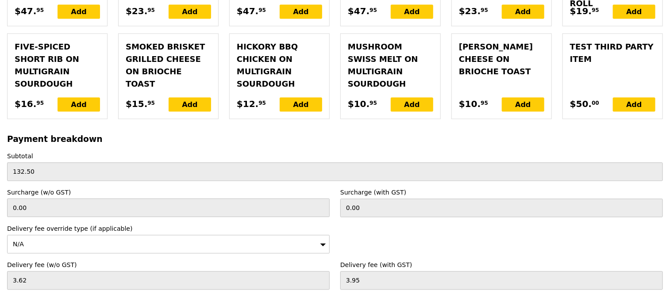
scroll to position [2509, 0]
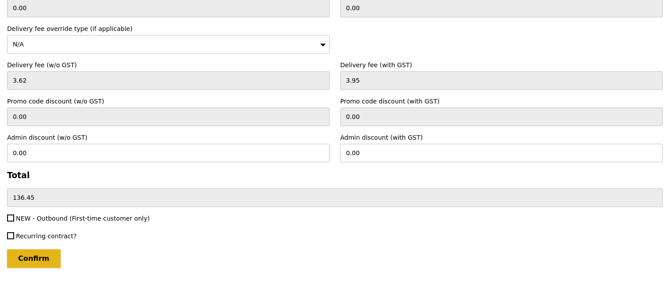
click at [40, 249] on input "Confirm" at bounding box center [34, 258] width 54 height 19
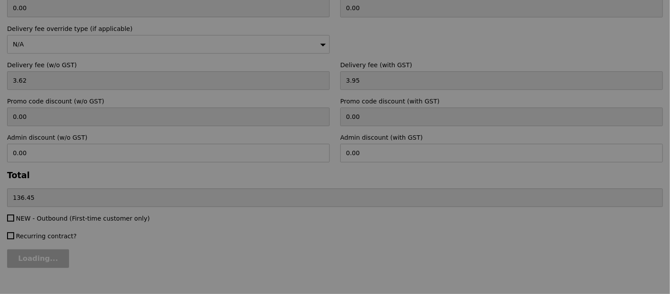
type input "Loading..."
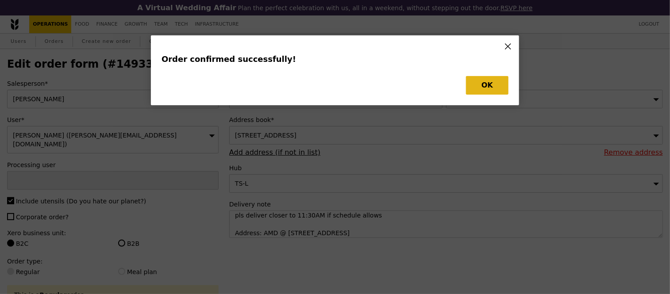
type input "Jhoana Castillo"
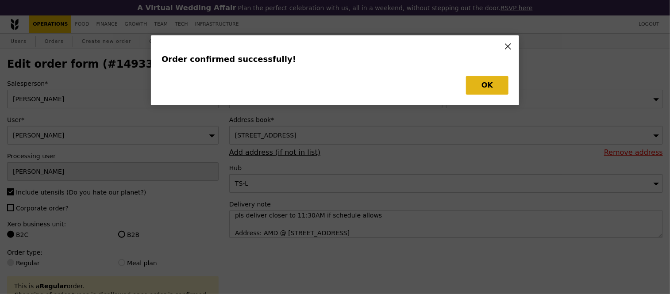
type input "Loading..."
checkbox input "false"
type input "2"
type input "498"
type input "15.50"
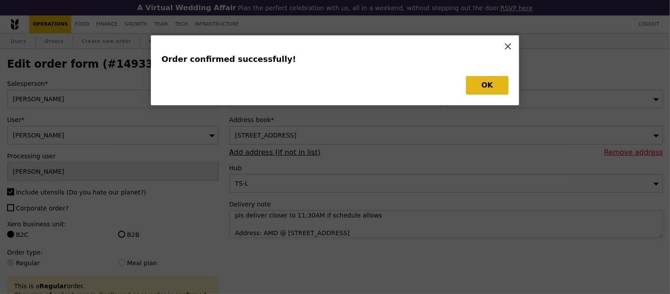
type input "495"
type input "20.00"
type input "500"
type input "21.50"
click at [486, 81] on button "OK" at bounding box center [487, 85] width 42 height 19
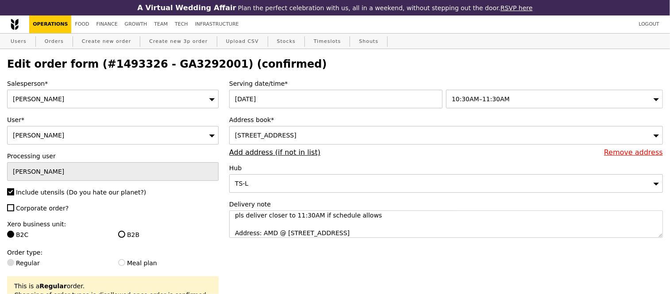
click at [190, 65] on h2 "Edit order form (#1493326 - GA3292001) (confirmed)" at bounding box center [334, 64] width 655 height 12
copy h2 "GA3292001"
click at [57, 44] on link "Orders" at bounding box center [54, 42] width 26 height 16
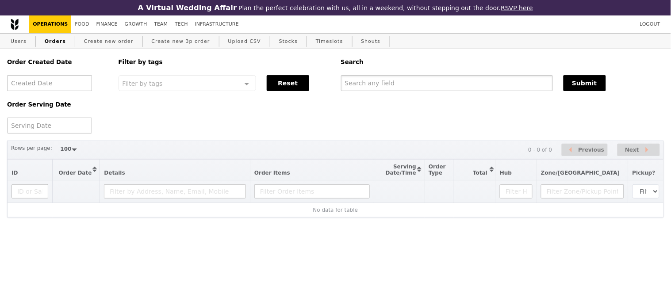
click at [398, 90] on input "text" at bounding box center [447, 83] width 212 height 16
paste input "GA3292001"
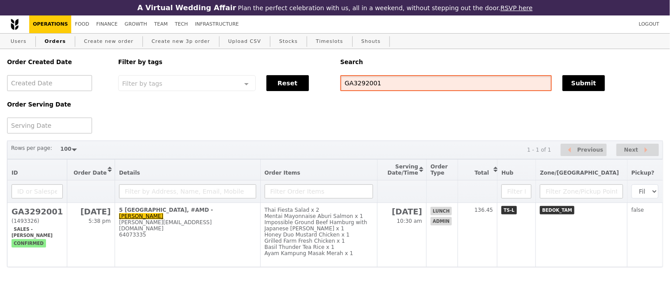
click at [359, 85] on input "GA3292001" at bounding box center [445, 83] width 211 height 16
paste input "3291670"
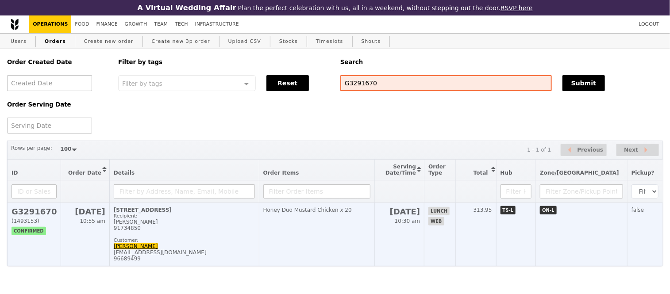
click at [27, 215] on h2 "G3291670" at bounding box center [33, 211] width 45 height 9
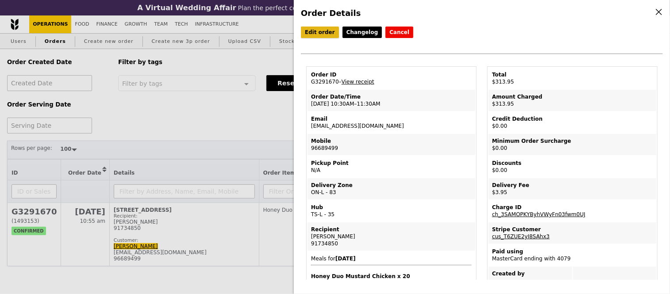
click at [320, 33] on link "Edit order" at bounding box center [320, 32] width 38 height 11
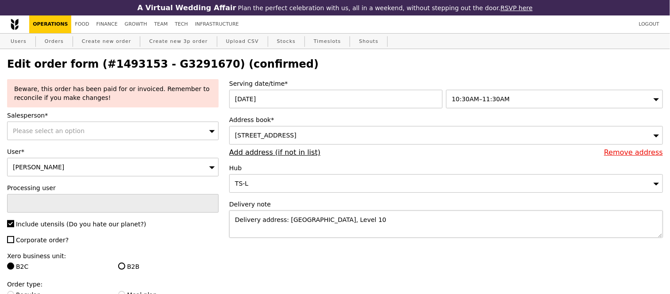
scroll to position [40, 0]
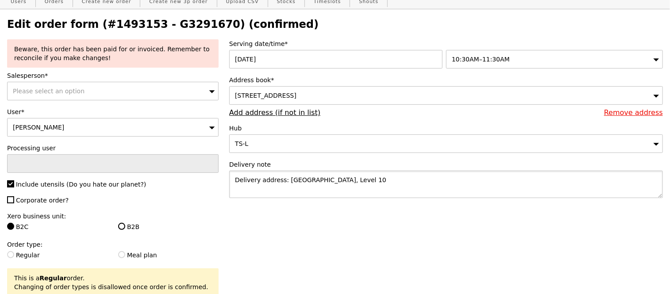
click at [387, 187] on textarea "Delivery address: NUH Medical Centre, Level 10" at bounding box center [445, 184] width 433 height 27
paste textarea "Zahara"
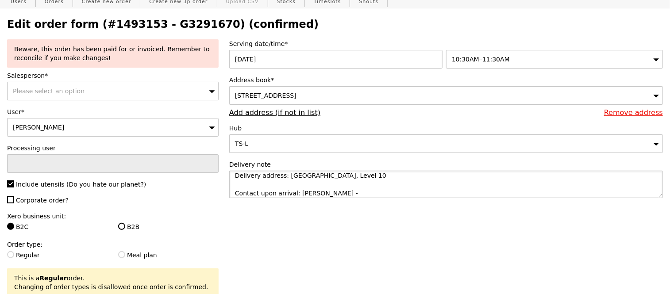
paste textarea "67722689"
click at [475, 60] on span "10:30AM–11:30AM" at bounding box center [481, 59] width 58 height 7
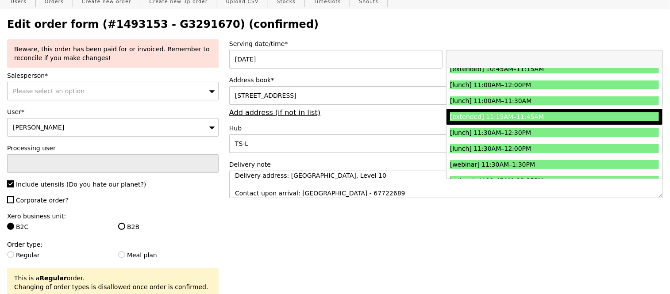
scroll to position [279, 0]
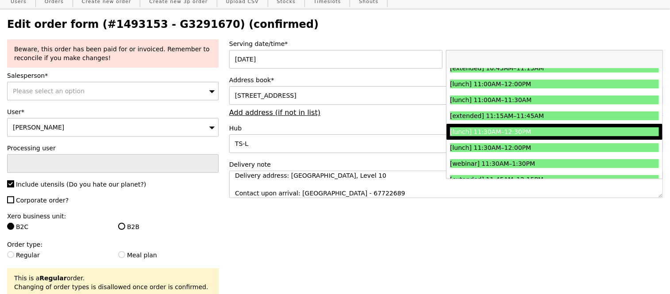
click at [505, 136] on div "[lunch] 11:30AM–12:30PM" at bounding box center [528, 131] width 157 height 9
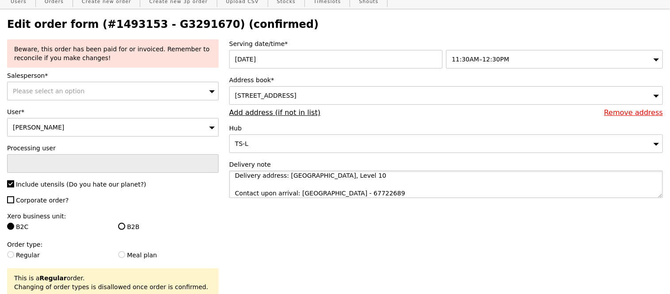
click at [229, 191] on textarea "Delivery address: NUH Medical Centre, Level 10 Contact upon arrival: Zahara - 6…" at bounding box center [445, 184] width 433 height 27
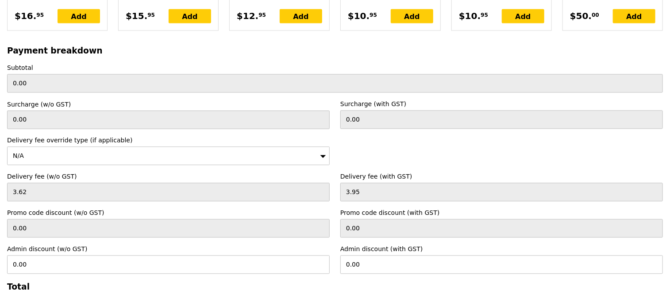
scroll to position [2358, 0]
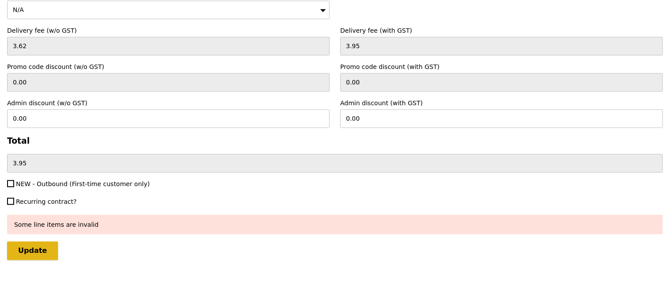
click at [42, 245] on input "Update" at bounding box center [32, 250] width 51 height 19
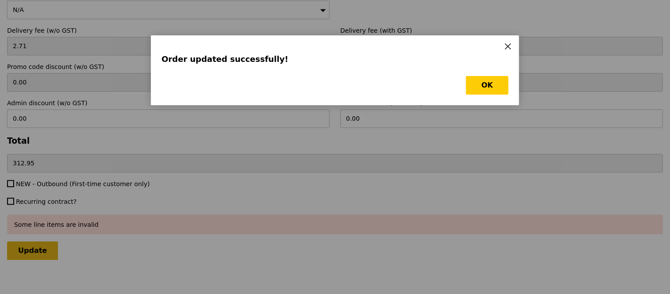
scroll to position [0, 0]
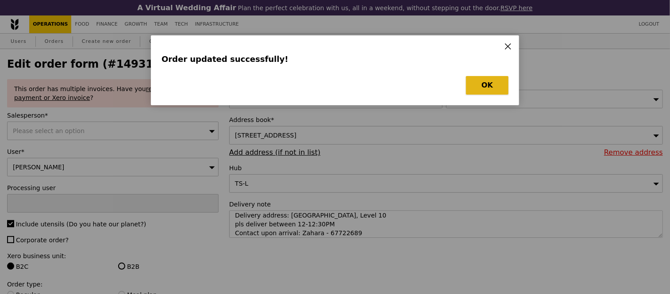
click at [486, 85] on button "OK" at bounding box center [487, 85] width 42 height 19
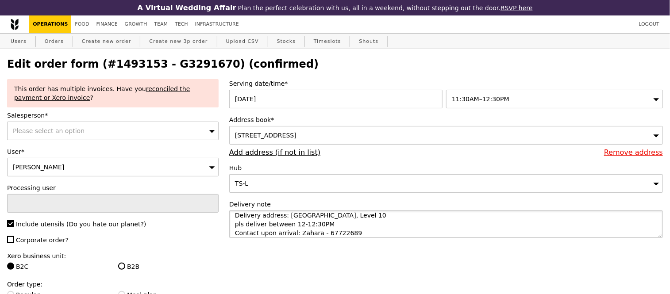
click at [299, 238] on textarea "Delivery address: NUH Medical Centre, Level 10 pls deliver between 12-12:30PM C…" at bounding box center [445, 224] width 433 height 27
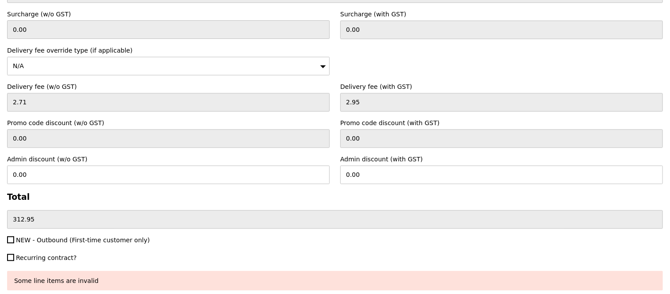
scroll to position [2358, 0]
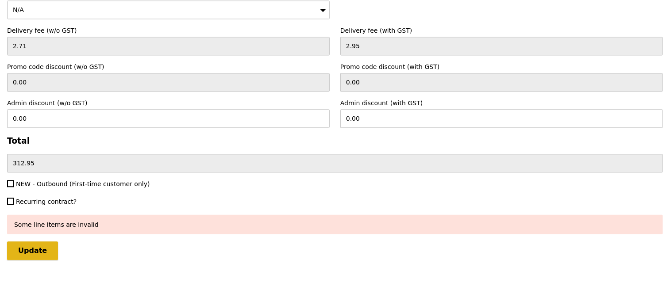
click at [35, 241] on input "Update" at bounding box center [32, 250] width 51 height 19
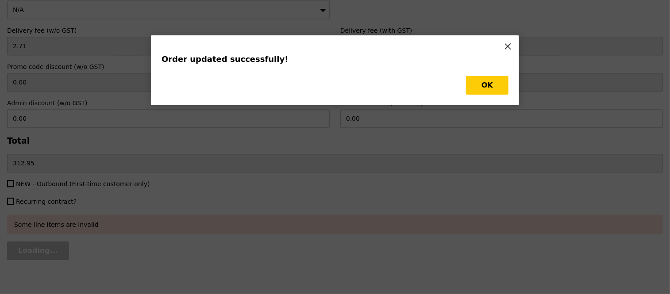
scroll to position [0, 0]
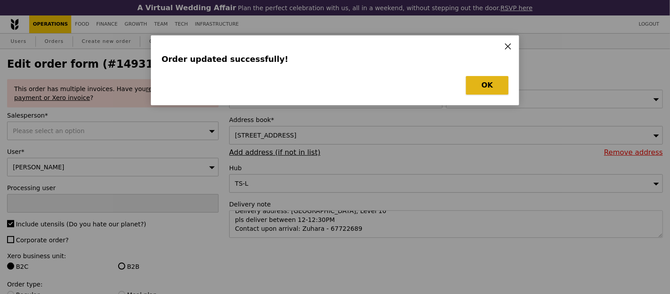
click at [466, 86] on button "OK" at bounding box center [487, 85] width 42 height 19
